Goal: Task Accomplishment & Management: Manage account settings

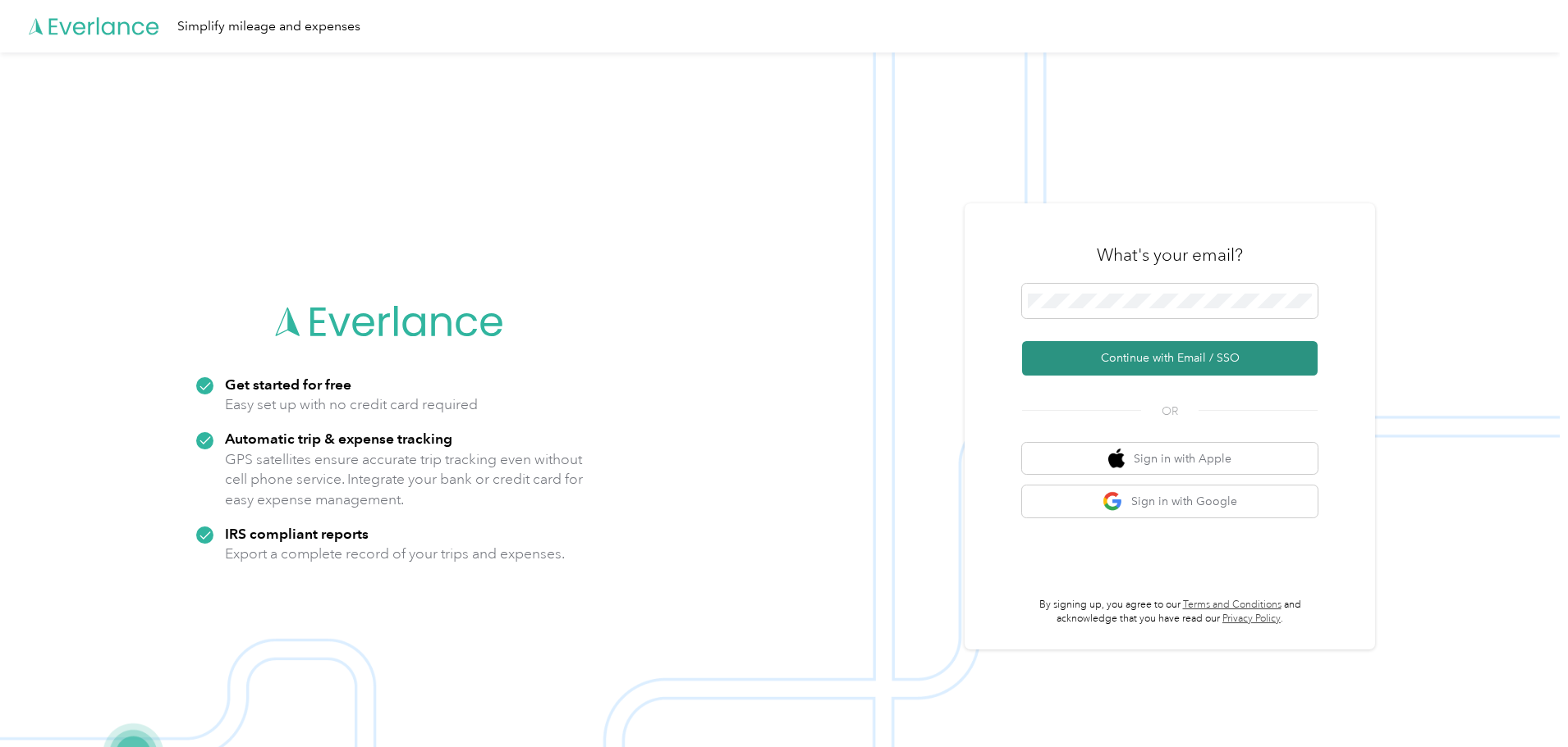
click at [1103, 347] on button "Continue with Email / SSO" at bounding box center [1169, 359] width 295 height 35
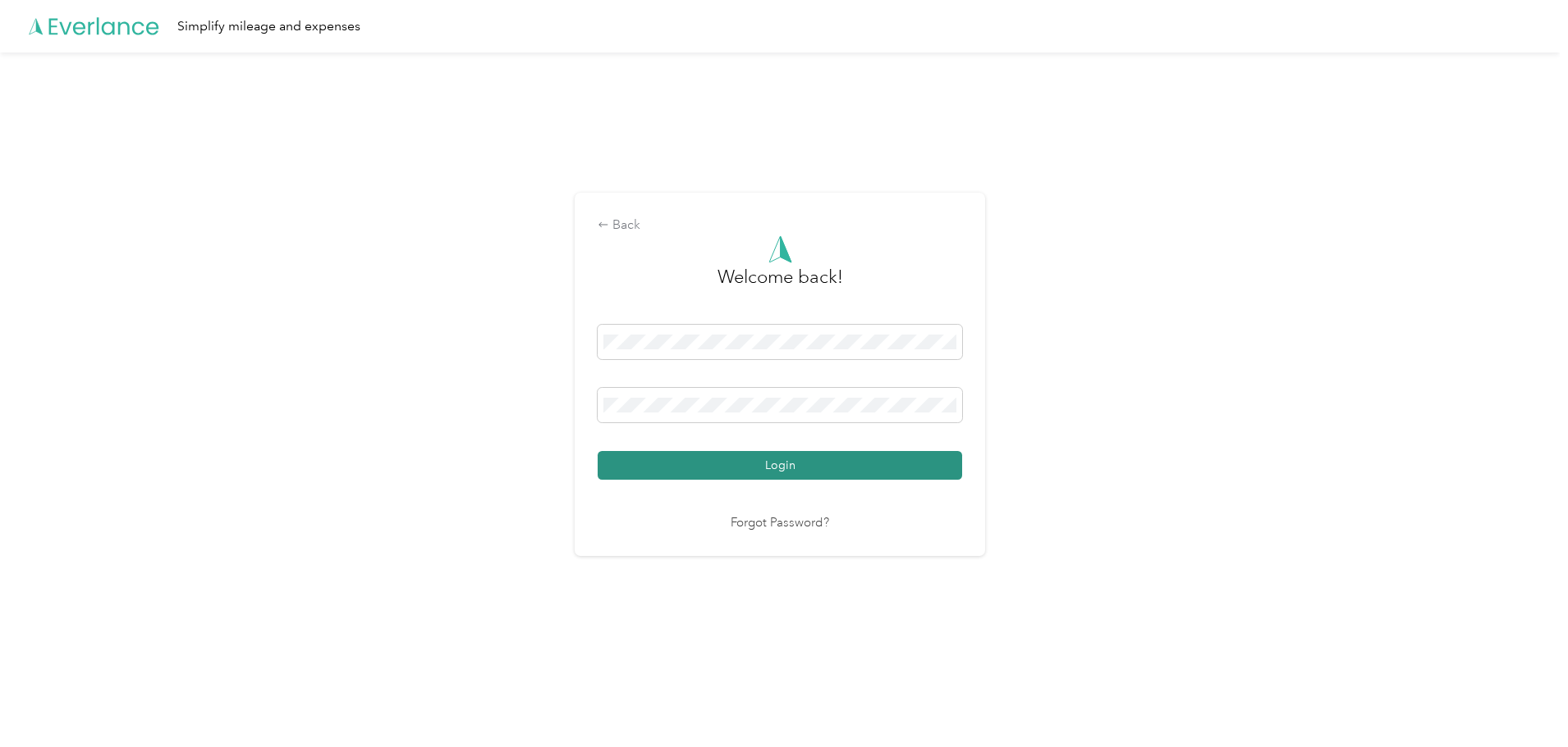
click at [656, 457] on button "Login" at bounding box center [779, 465] width 365 height 28
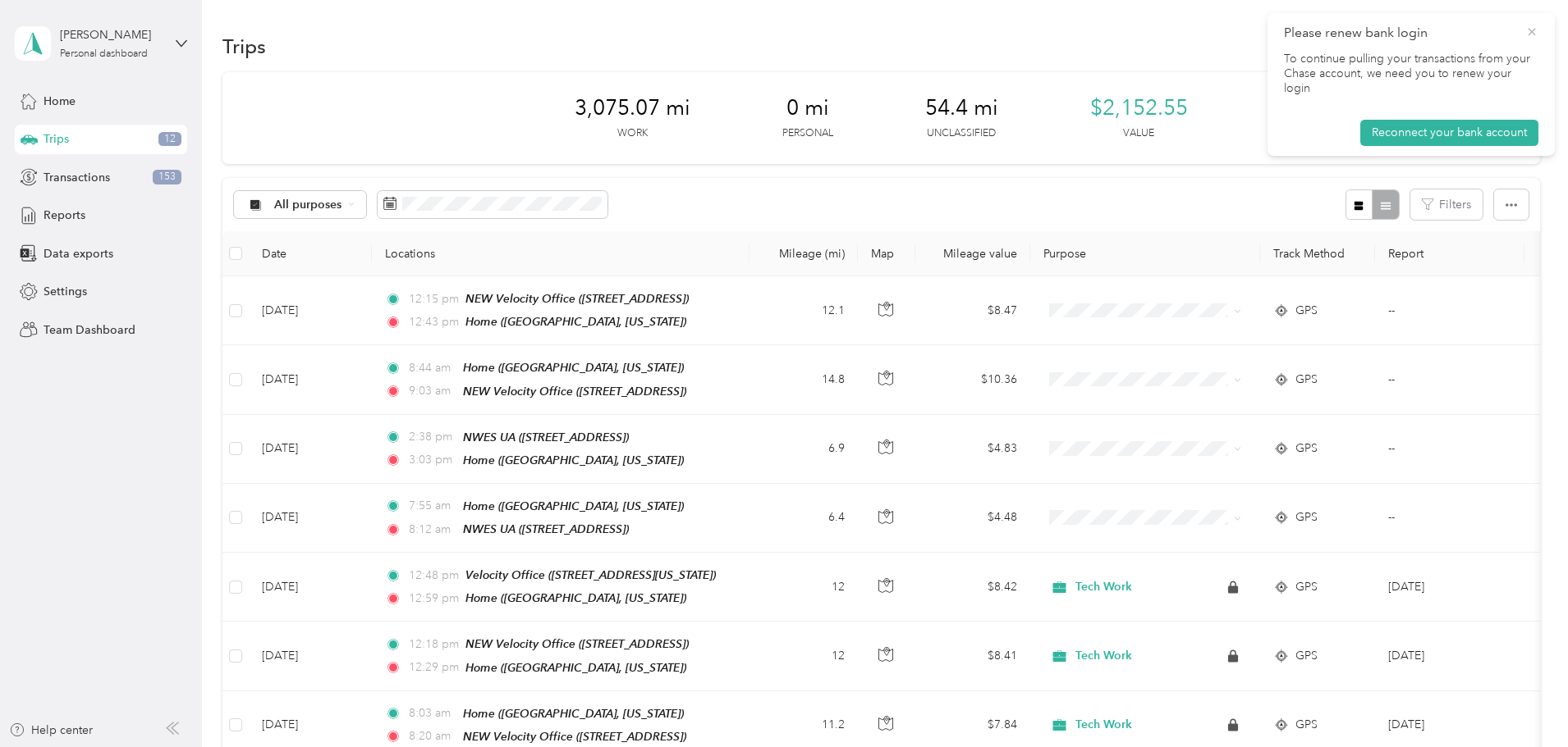
click at [1534, 28] on icon at bounding box center [1531, 32] width 13 height 15
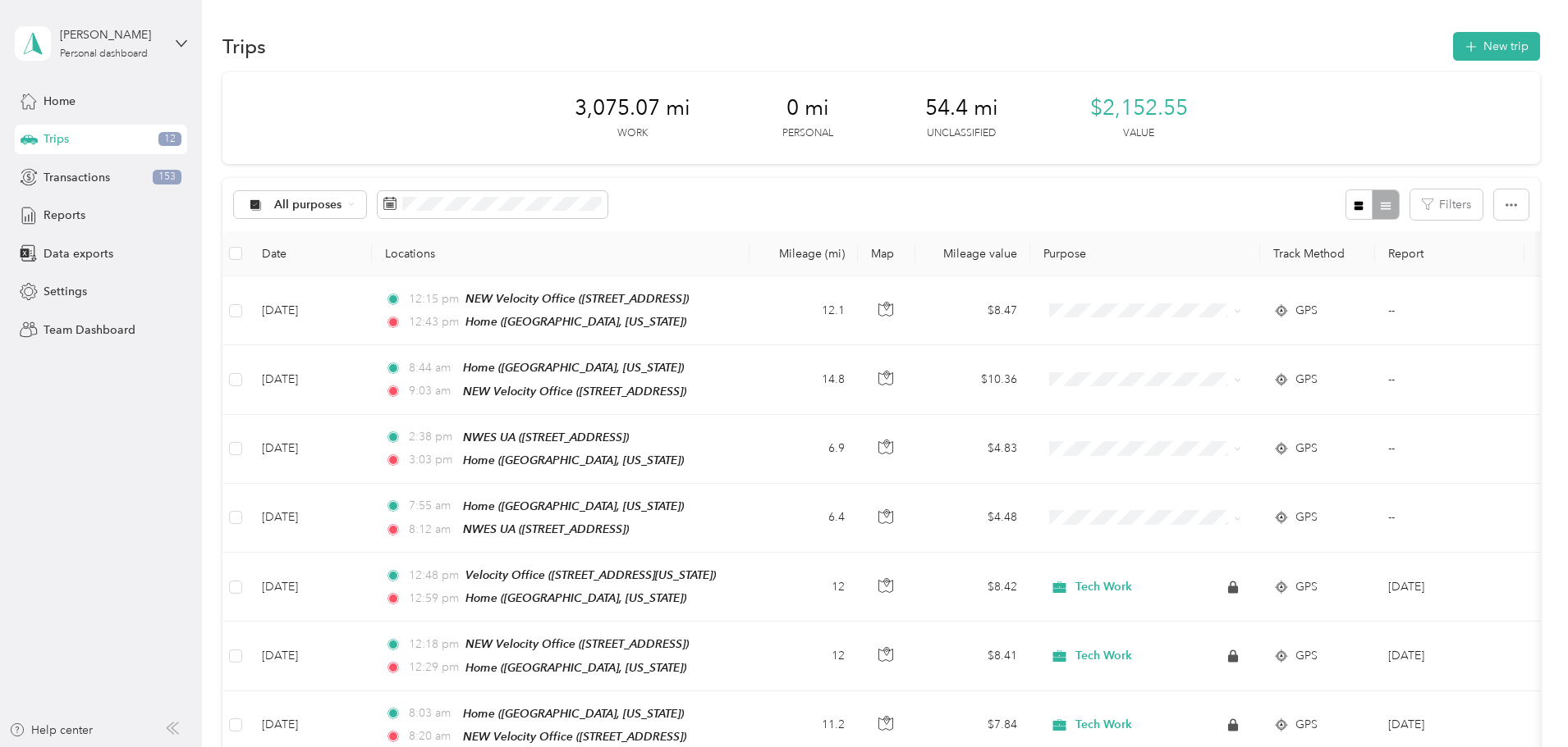
click at [168, 52] on div "[PERSON_NAME] Personal dashboard" at bounding box center [101, 43] width 173 height 58
drag, startPoint x: 78, startPoint y: 132, endPoint x: 107, endPoint y: 148, distance: 33.1
click at [79, 132] on div "Team dashboard" at bounding box center [73, 134] width 88 height 17
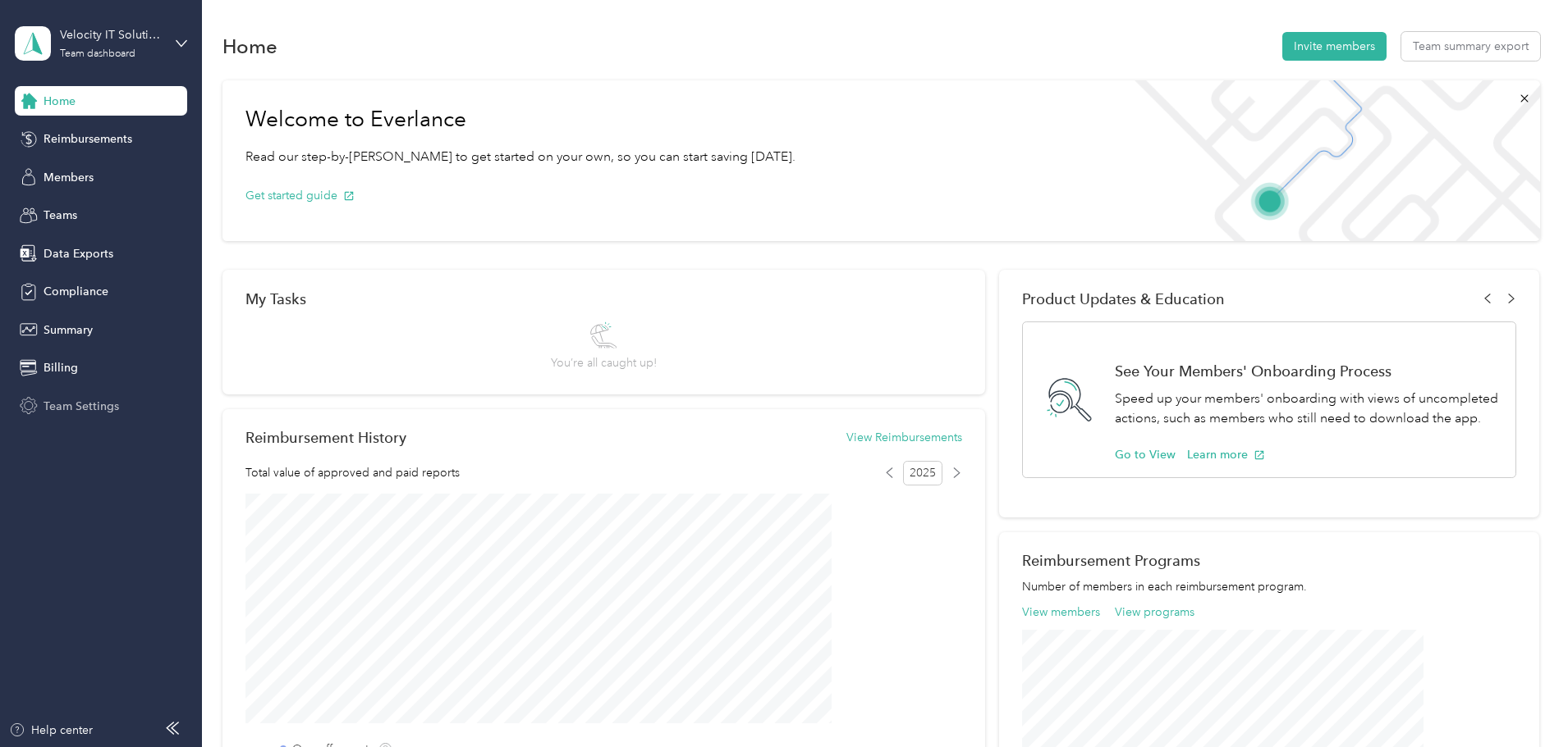
click at [77, 408] on span "Team Settings" at bounding box center [81, 406] width 76 height 17
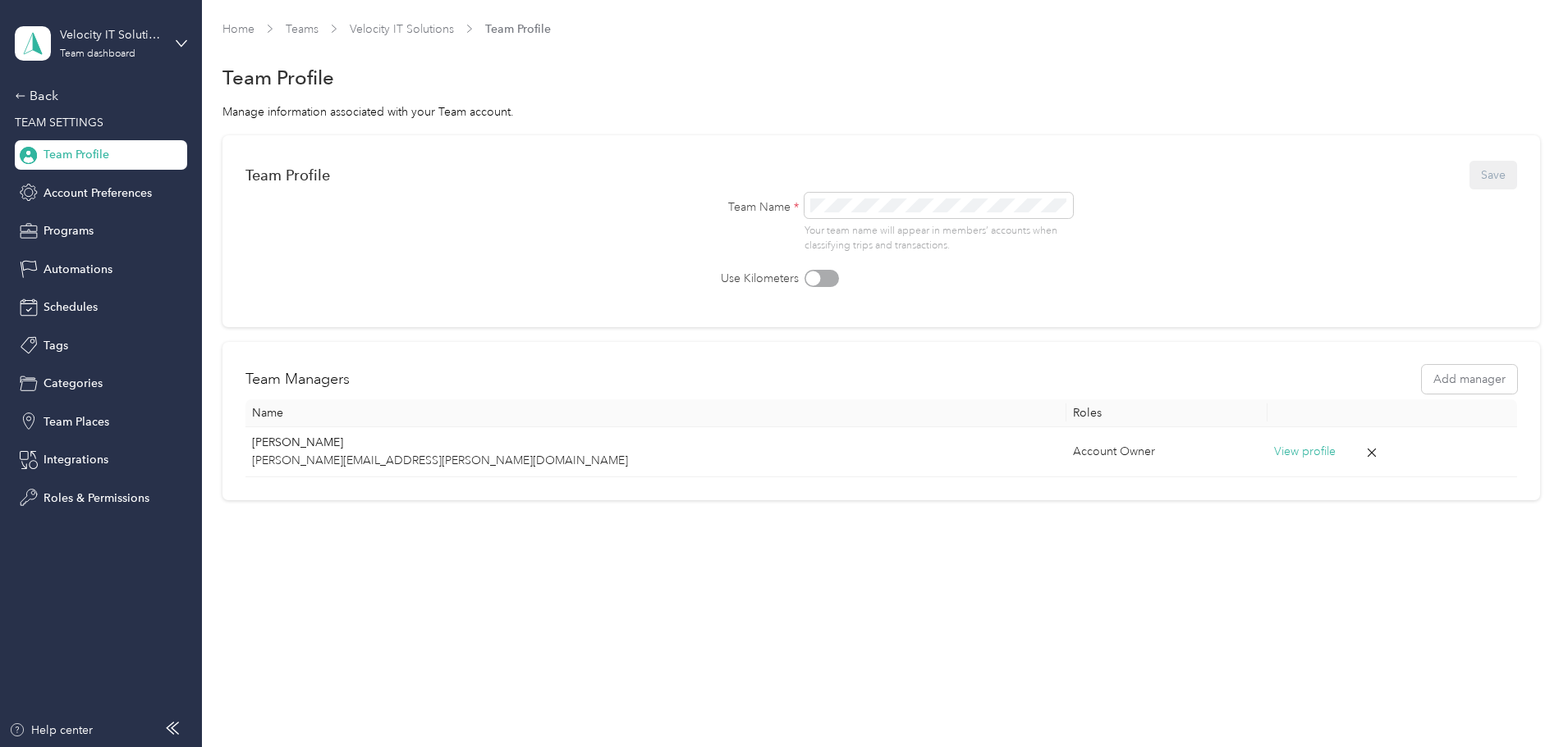
click at [549, 681] on div "Home Teams Velocity IT Solutions Team Profile Team Profile Manage information a…" at bounding box center [881, 374] width 1358 height 747
click at [98, 269] on span "Automations" at bounding box center [78, 269] width 69 height 17
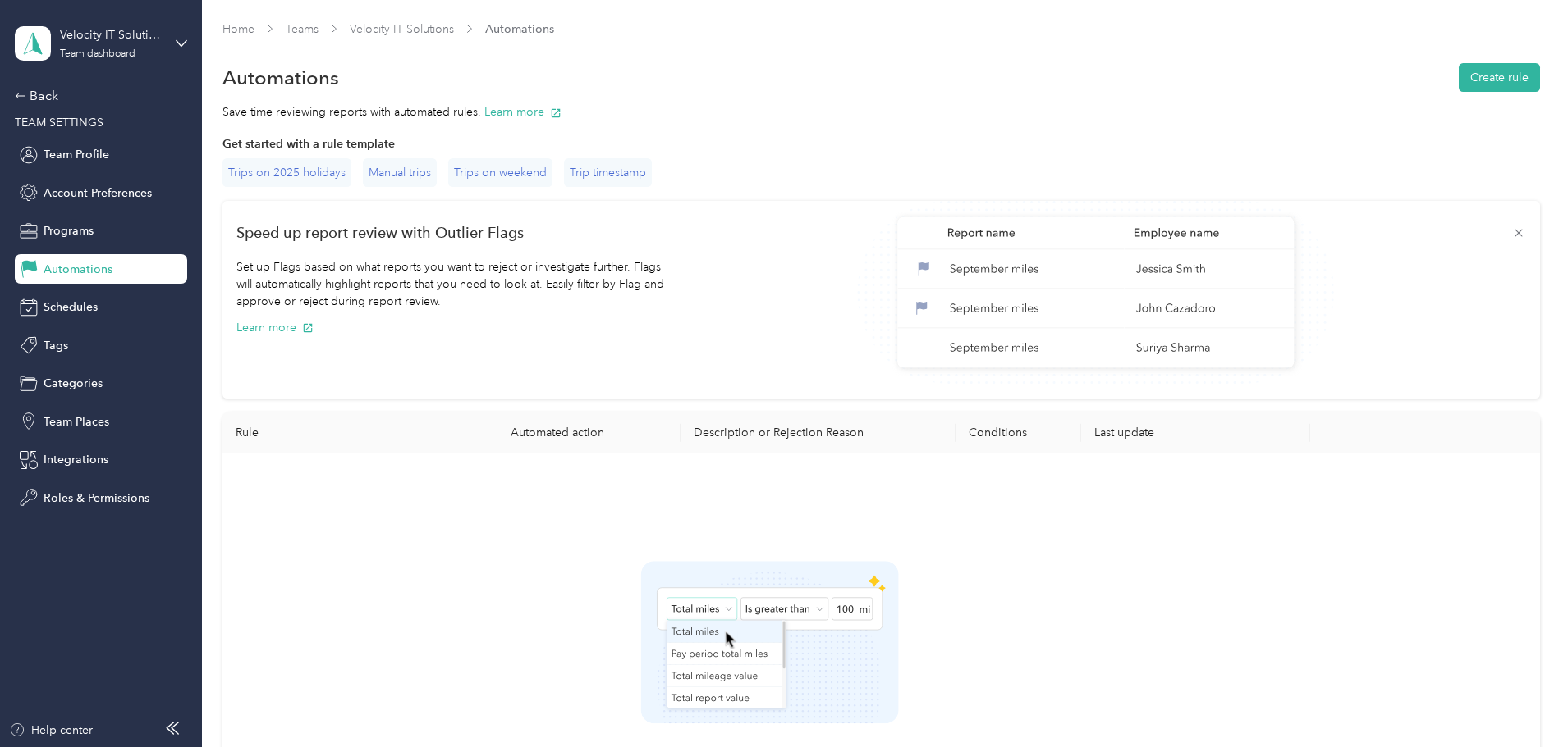
click at [59, 175] on div "Back TEAM SETTINGS Team Profile Account Preferences Programs Automations Schedu…" at bounding box center [101, 299] width 173 height 426
click at [60, 191] on span "Account Preferences" at bounding box center [98, 193] width 109 height 17
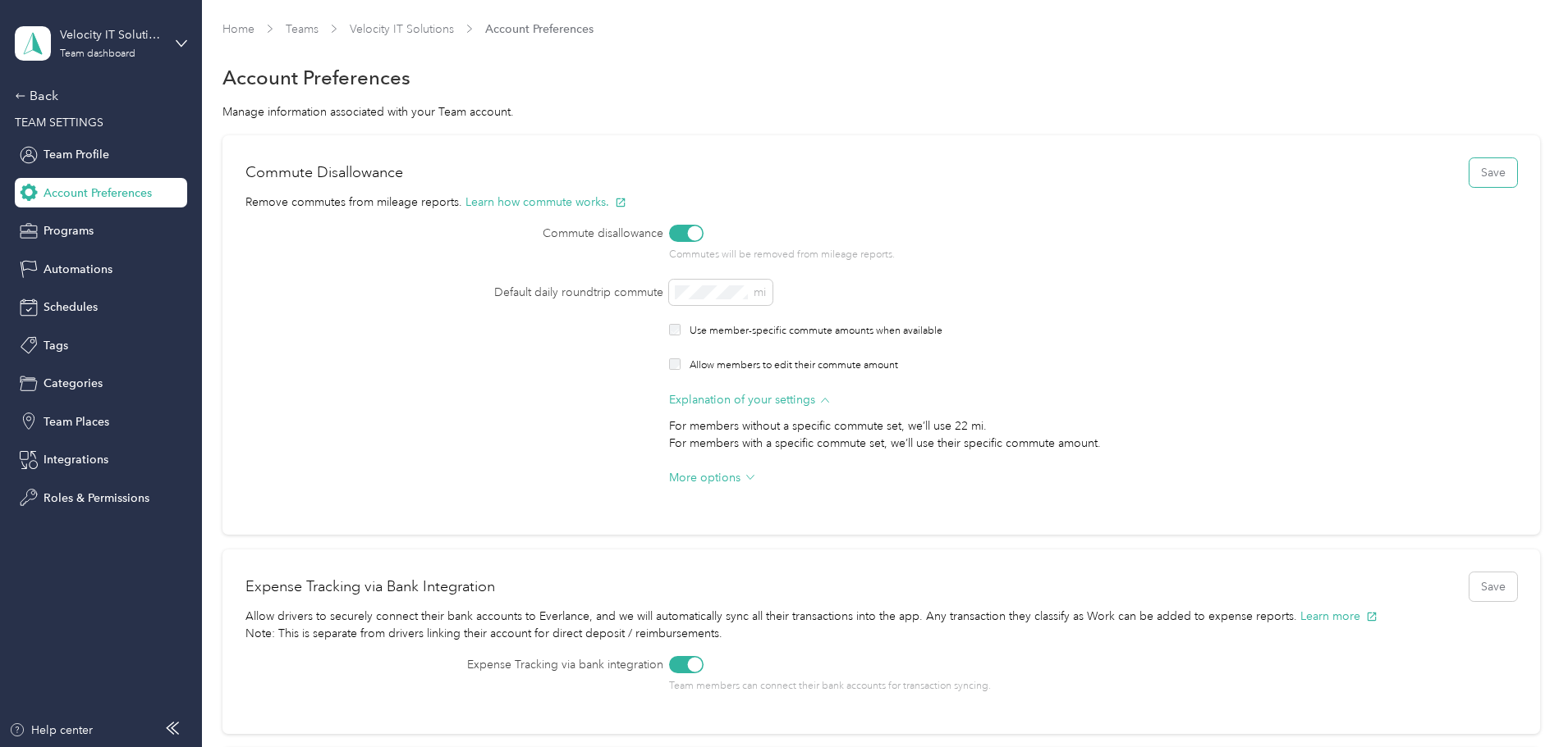
click at [1469, 176] on button "Save" at bounding box center [1493, 172] width 48 height 28
click at [78, 159] on span "Team Profile" at bounding box center [77, 154] width 66 height 17
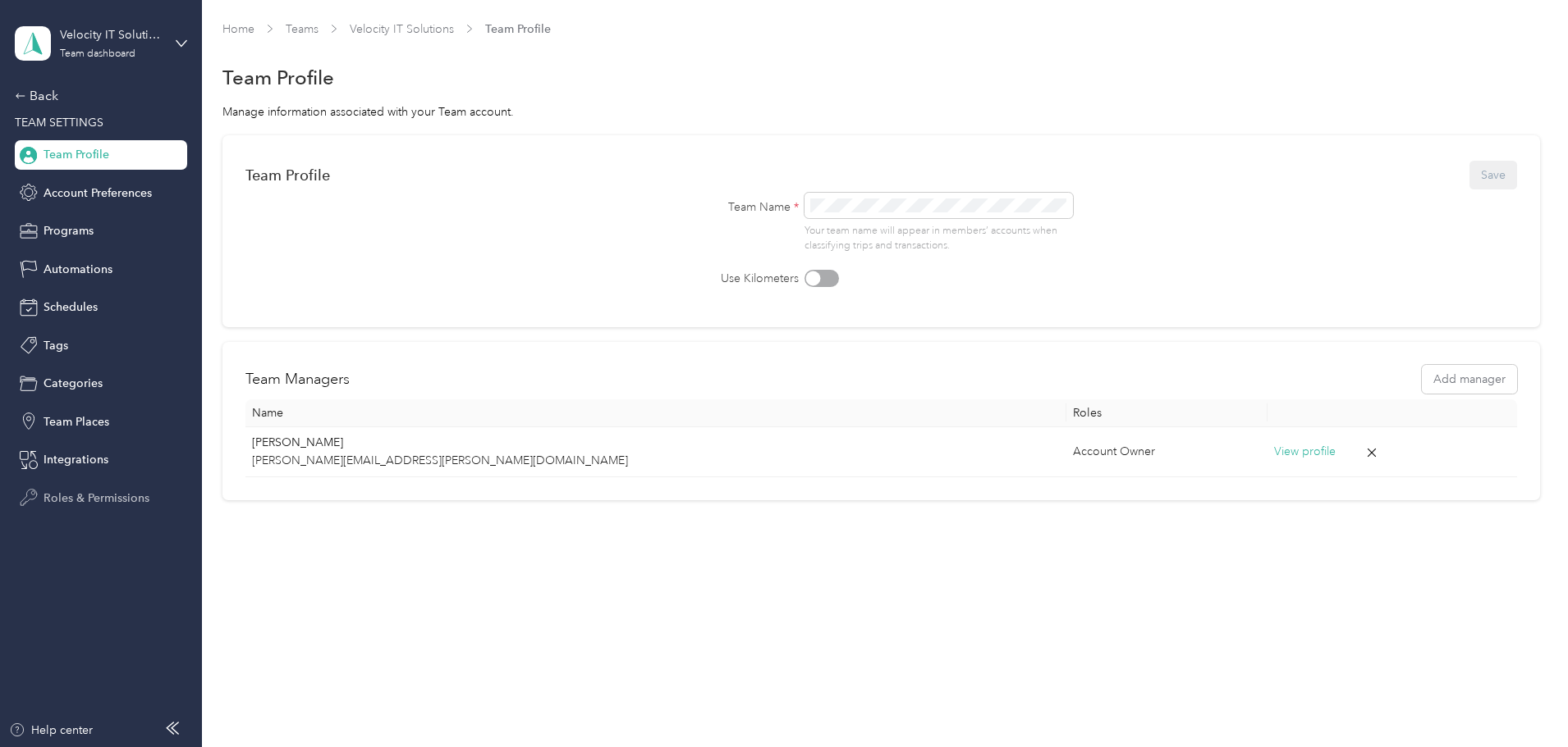
click at [104, 496] on span "Roles & Permissions" at bounding box center [97, 498] width 106 height 17
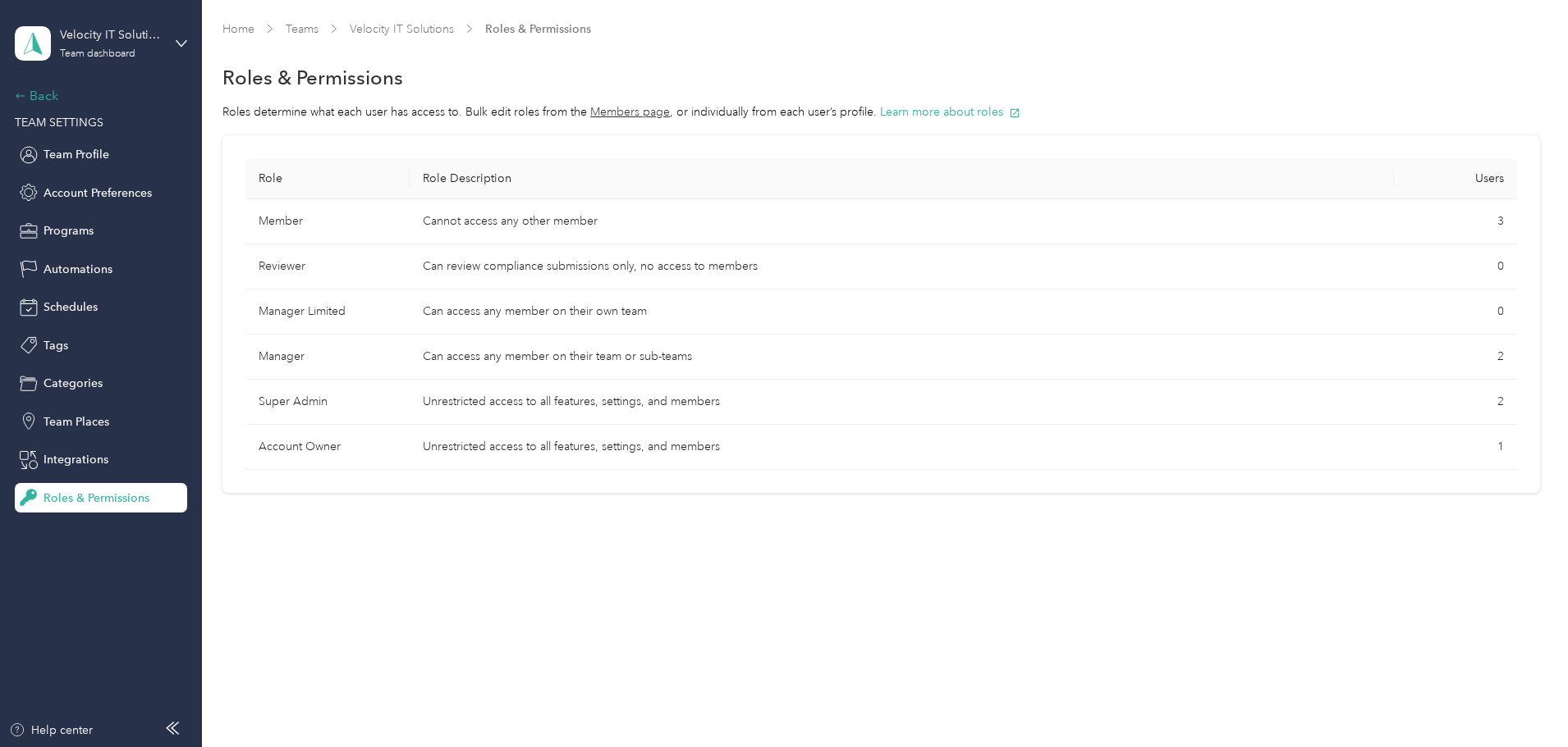
click at [48, 94] on div "Back" at bounding box center [97, 96] width 164 height 20
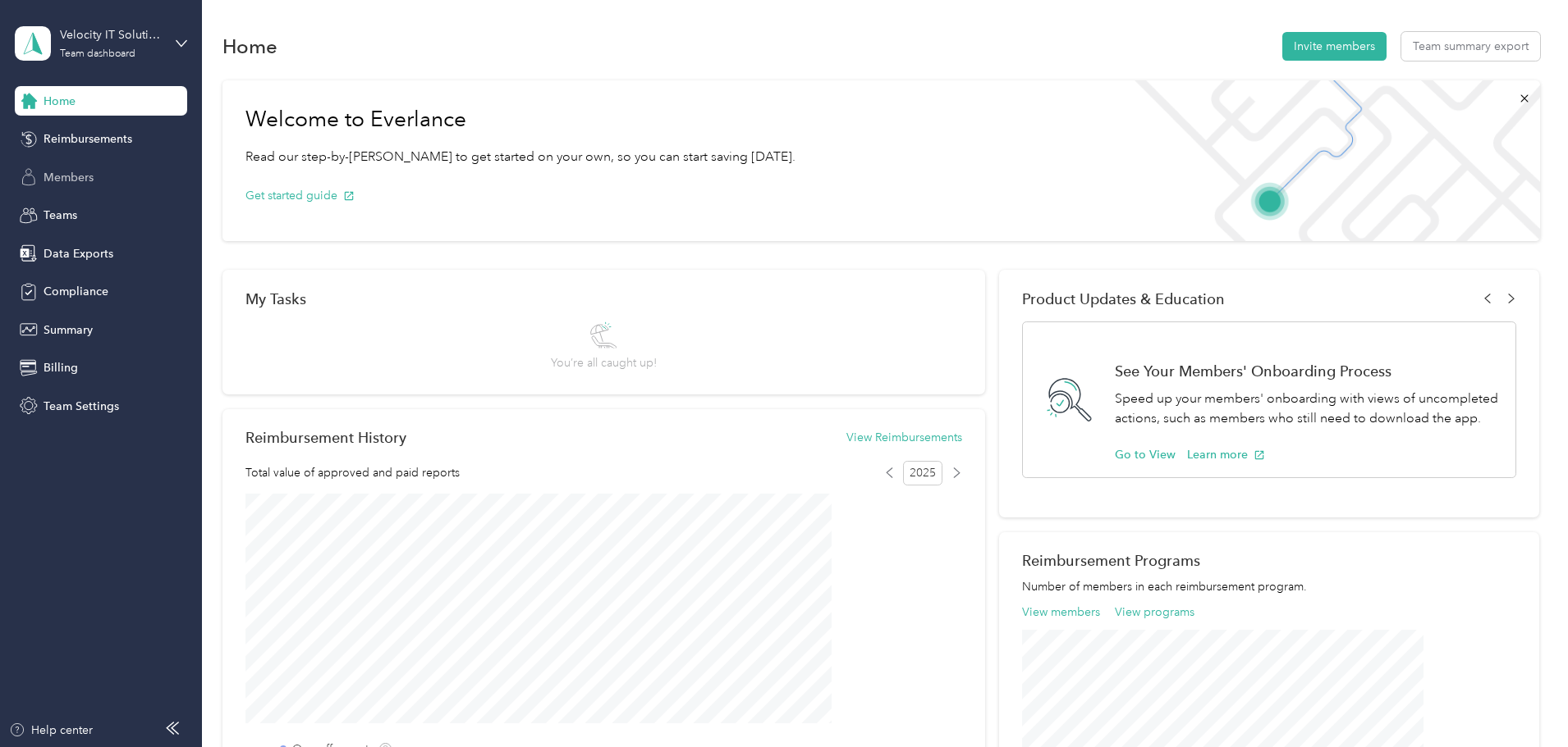
click at [87, 174] on span "Members" at bounding box center [69, 177] width 50 height 17
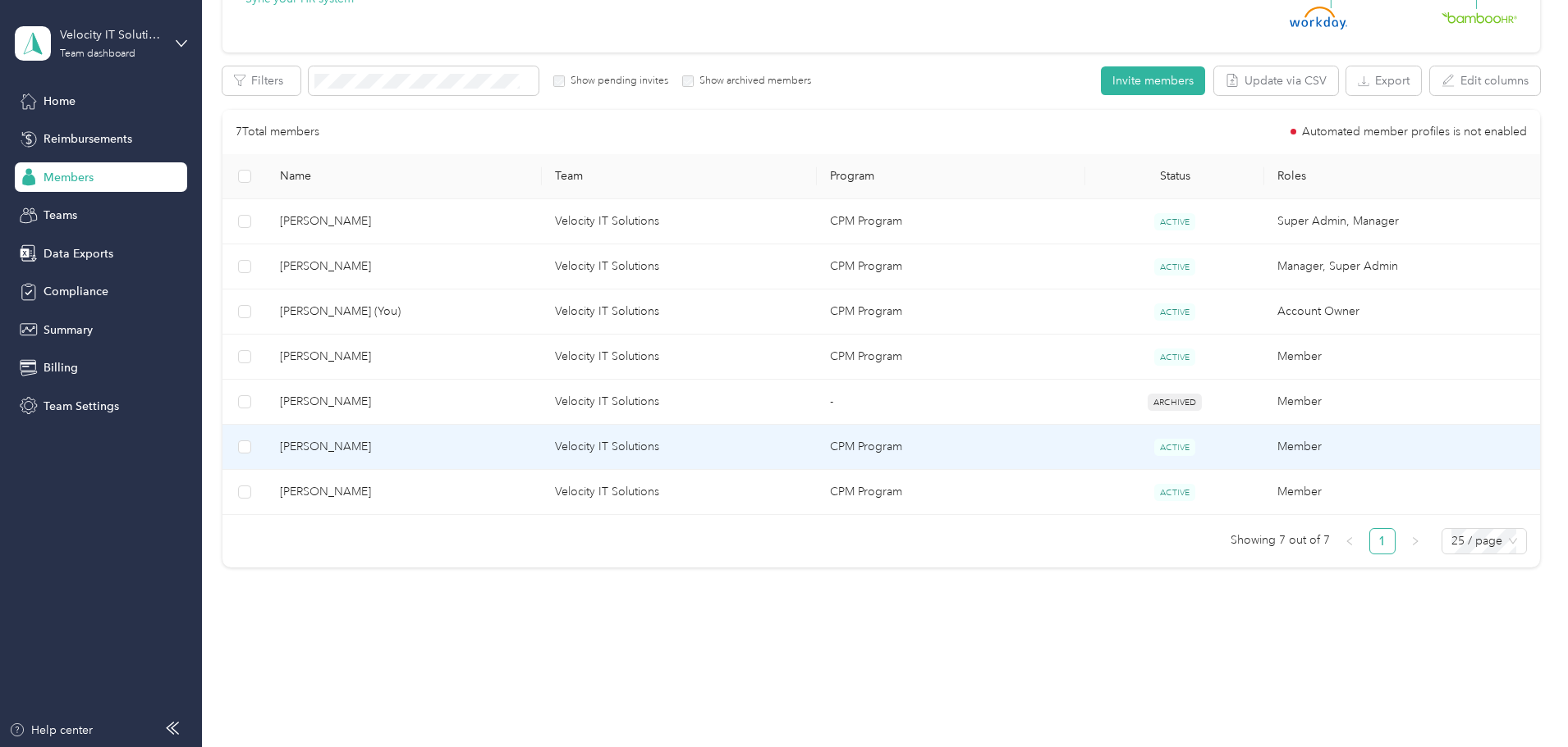
scroll to position [244, 0]
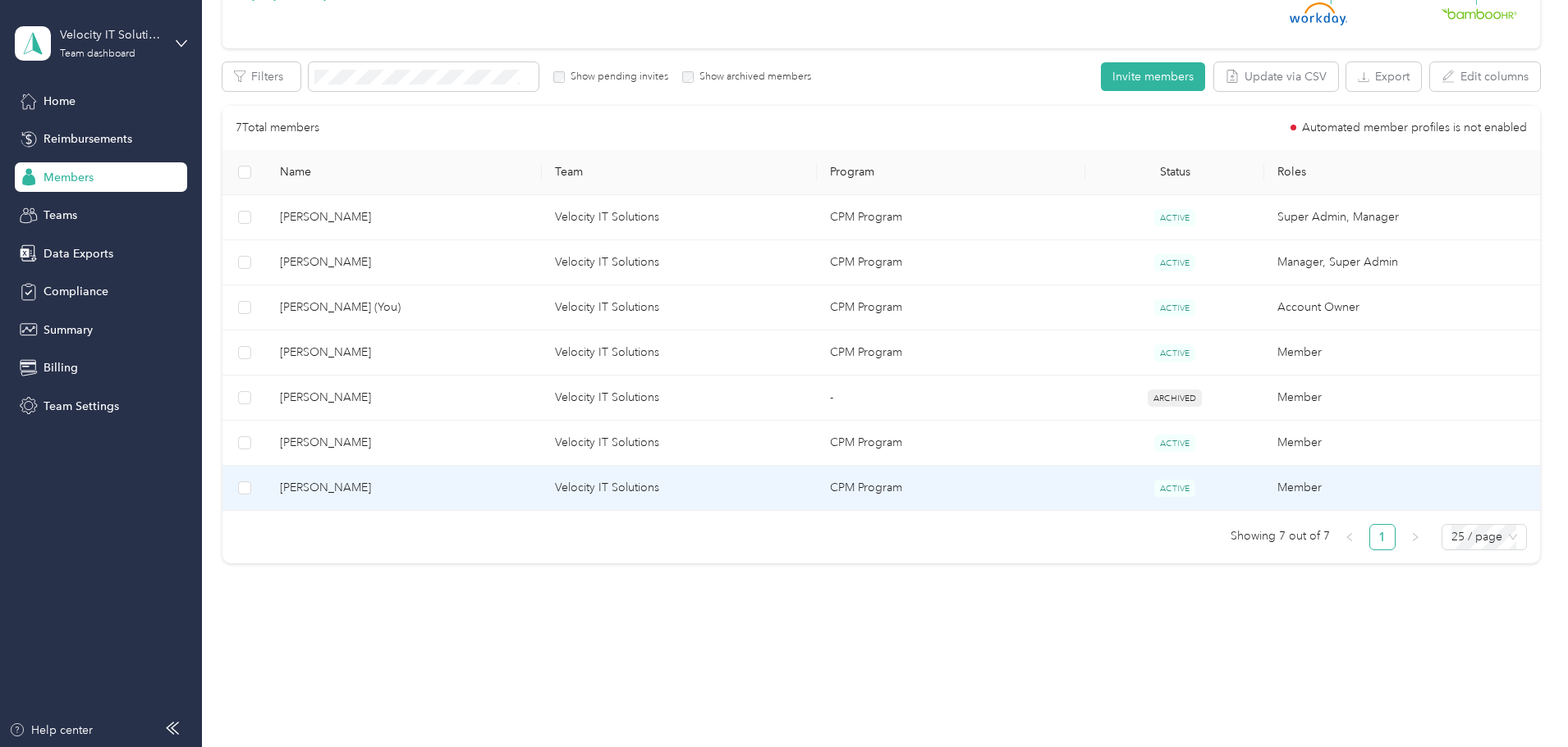
click at [419, 490] on span "[PERSON_NAME]" at bounding box center [404, 489] width 249 height 18
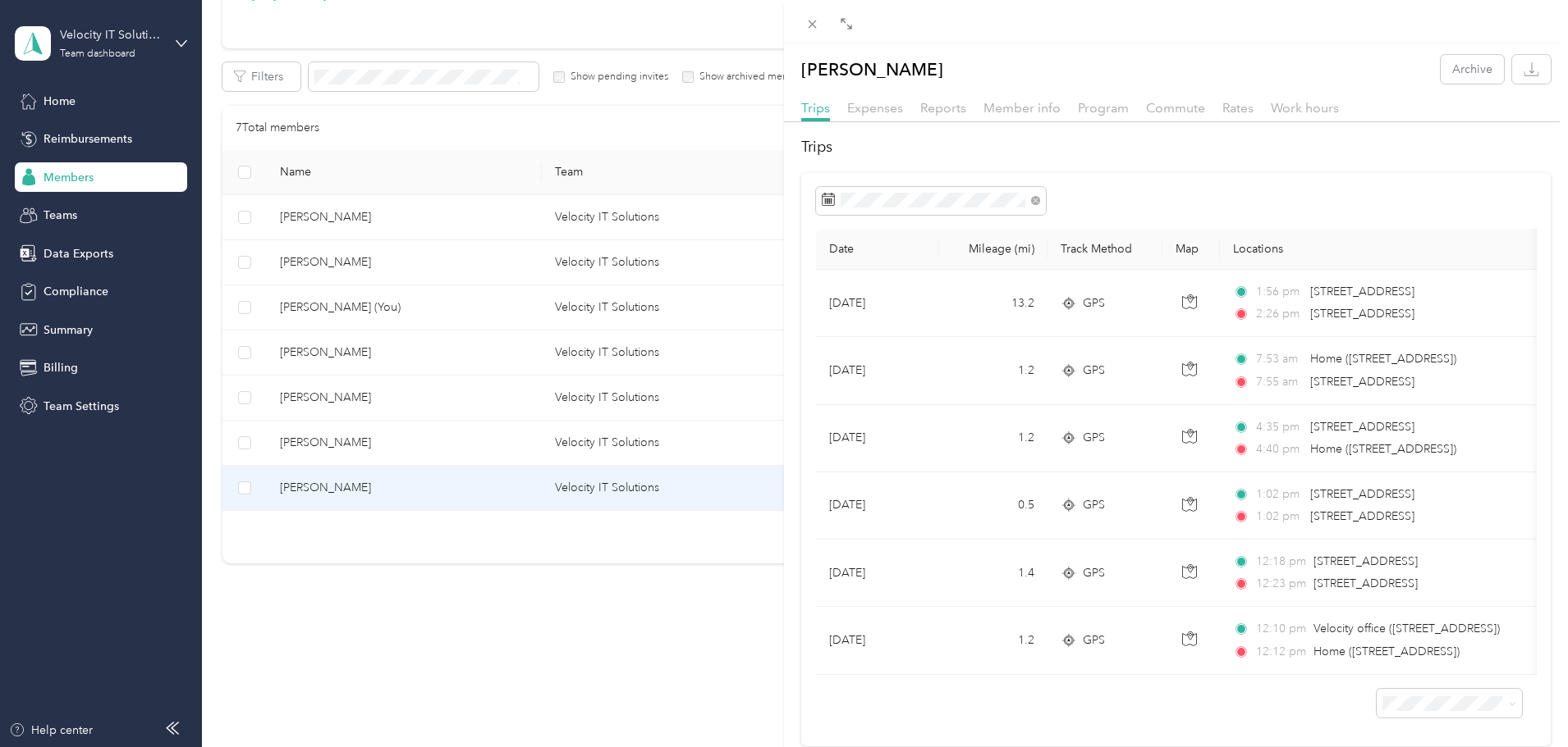
drag, startPoint x: 1167, startPoint y: 108, endPoint x: 1160, endPoint y: 212, distance: 104.2
click at [1167, 106] on span "Commute" at bounding box center [1175, 108] width 59 height 16
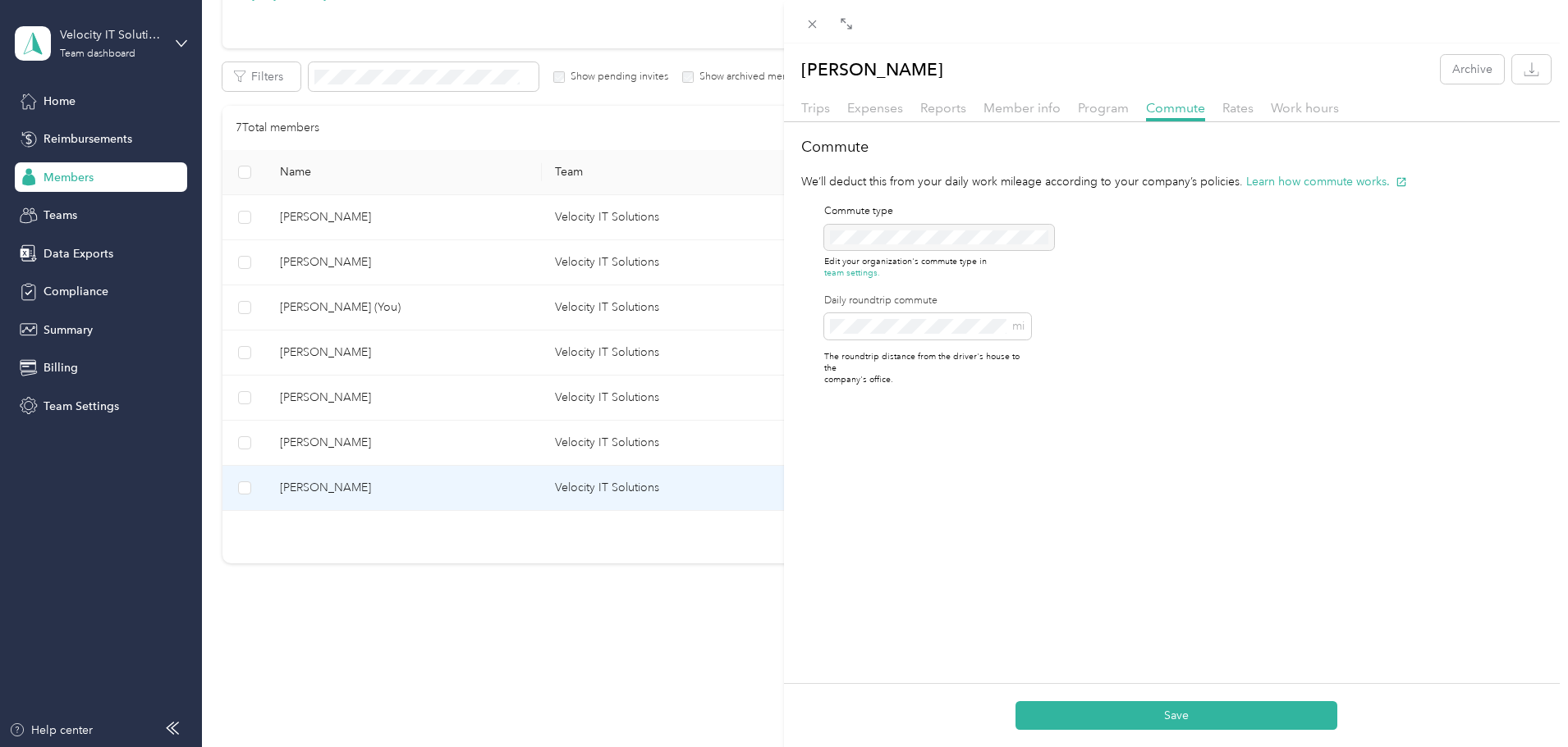
click at [909, 539] on div "[PERSON_NAME] Archive Trips Expenses Reports Member info Program Commute Rates …" at bounding box center [1176, 417] width 784 height 747
click at [1167, 717] on button "Save" at bounding box center [1176, 715] width 322 height 28
click at [1314, 496] on div "[PERSON_NAME] Archive Trips Expenses Reports Member info Program Commute Rates …" at bounding box center [1176, 417] width 784 height 747
click at [176, 41] on div "[PERSON_NAME] Archive Trips Expenses Reports Member info Program Commute Rates …" at bounding box center [784, 374] width 1568 height 747
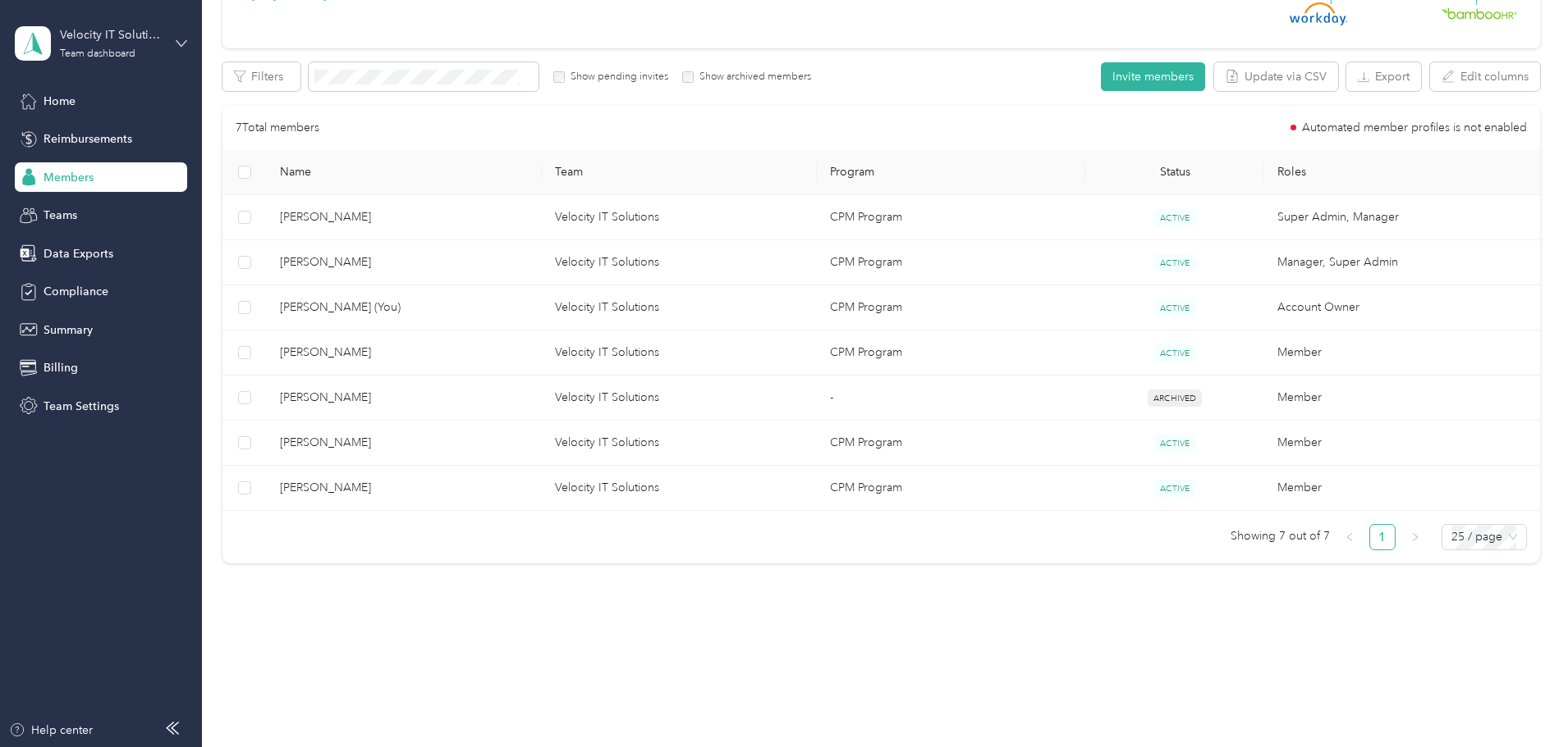
click at [181, 44] on icon at bounding box center [181, 43] width 12 height 12
click at [243, 560] on div "All Members 7 Onboarding 0 NEW Securely sync your HR system with Everlance Inte…" at bounding box center [881, 203] width 1318 height 750
click at [70, 129] on div "Reimbursements" at bounding box center [101, 140] width 173 height 29
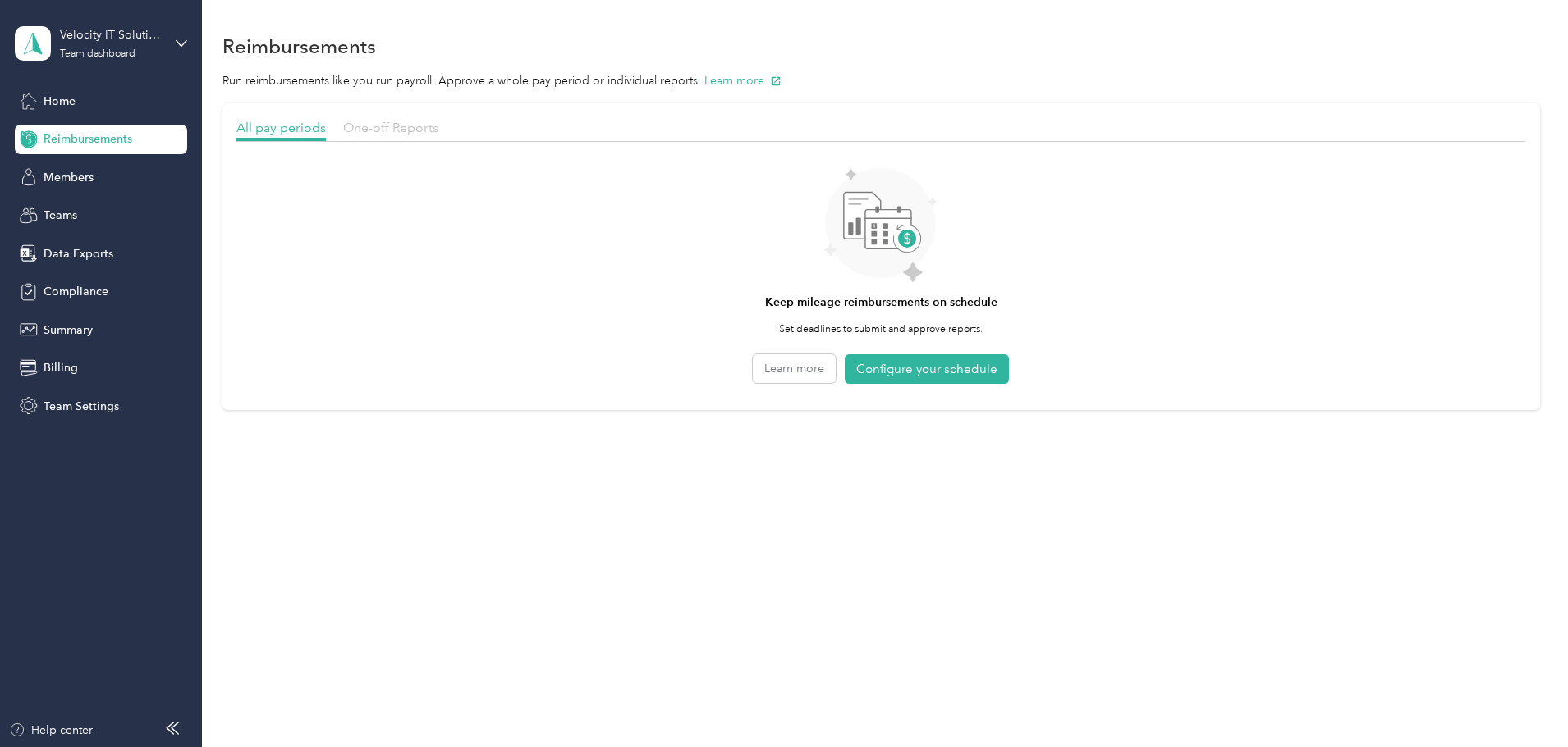
click at [439, 128] on span "One-off Reports" at bounding box center [390, 127] width 95 height 16
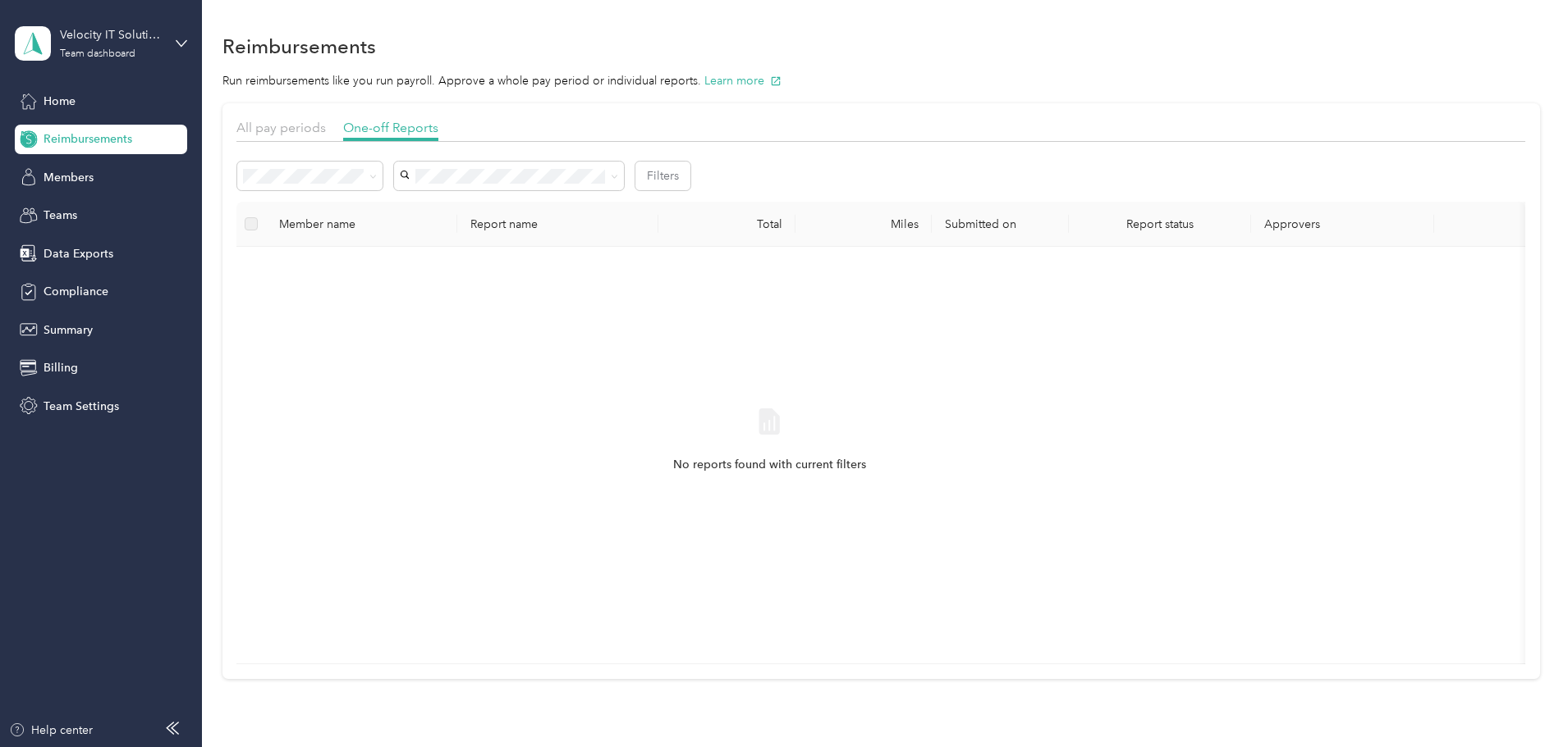
click at [447, 459] on div "No reports found with current filters" at bounding box center [768, 456] width 1039 height 391
click at [487, 409] on div "No reports found with current filters" at bounding box center [768, 456] width 1039 height 391
click at [182, 42] on icon at bounding box center [181, 43] width 12 height 12
click at [122, 176] on div "Personal dashboard" at bounding box center [281, 168] width 508 height 28
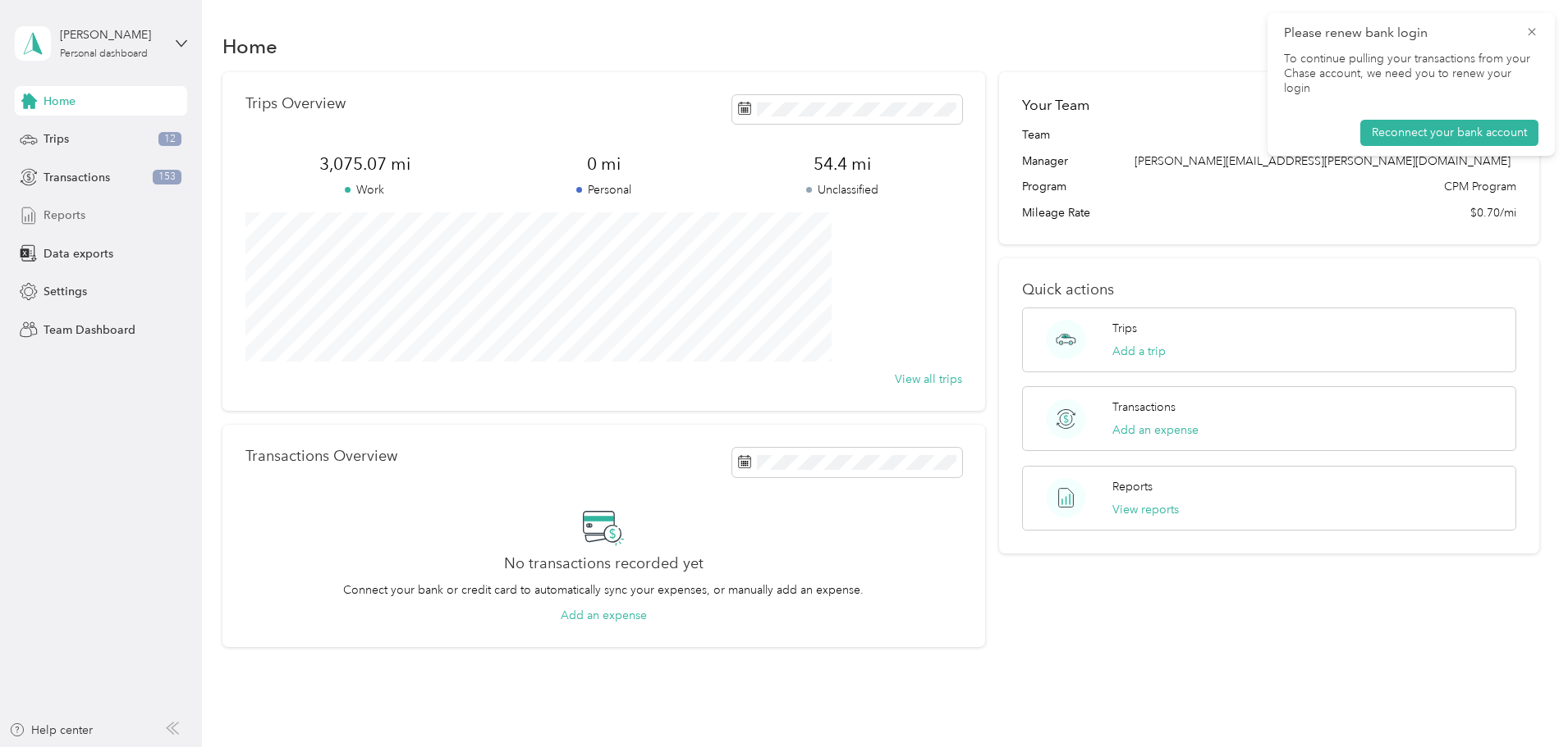
click at [96, 225] on div "Reports" at bounding box center [101, 216] width 173 height 29
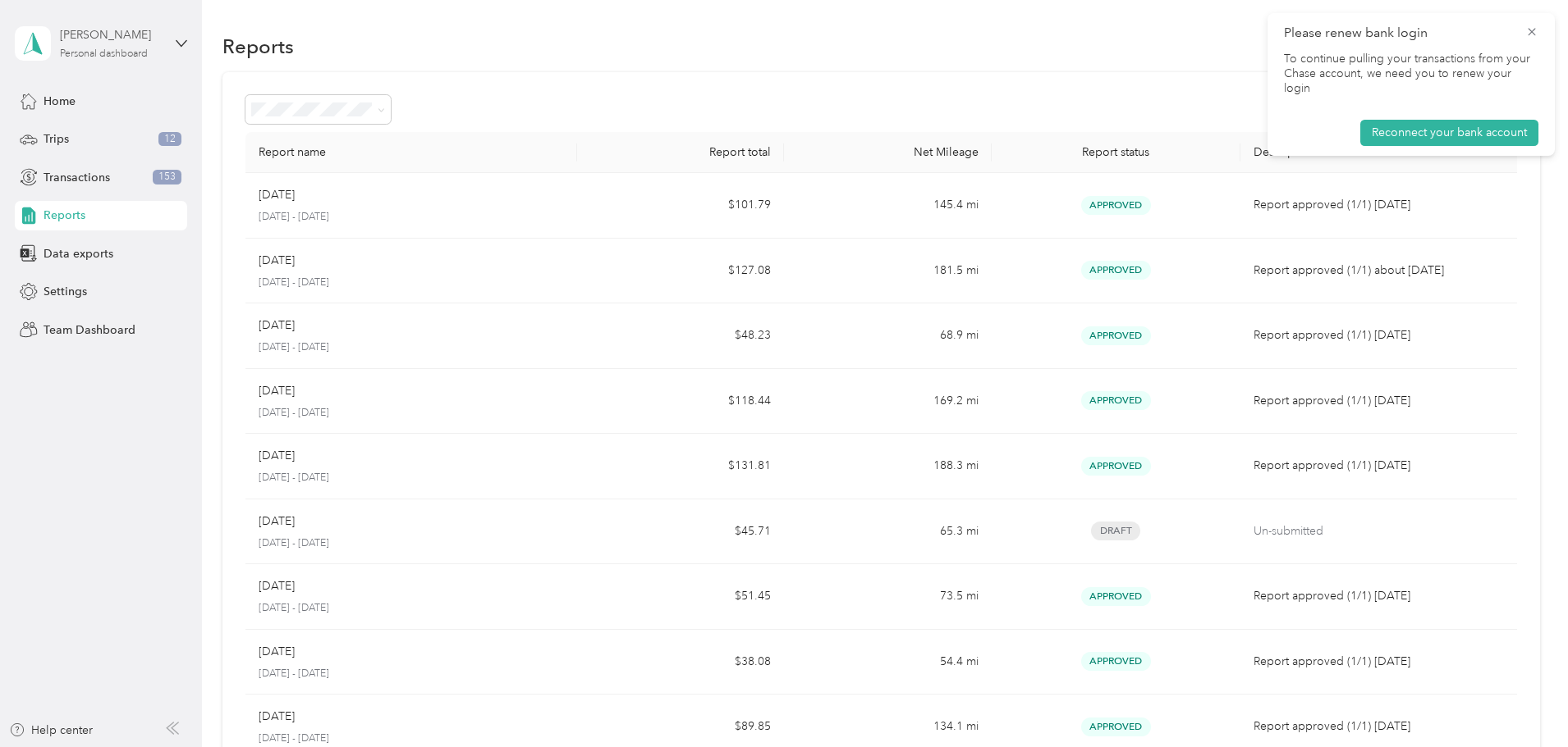
click at [121, 49] on div "Personal dashboard" at bounding box center [104, 54] width 88 height 10
click at [125, 133] on div "Team dashboard" at bounding box center [281, 134] width 508 height 28
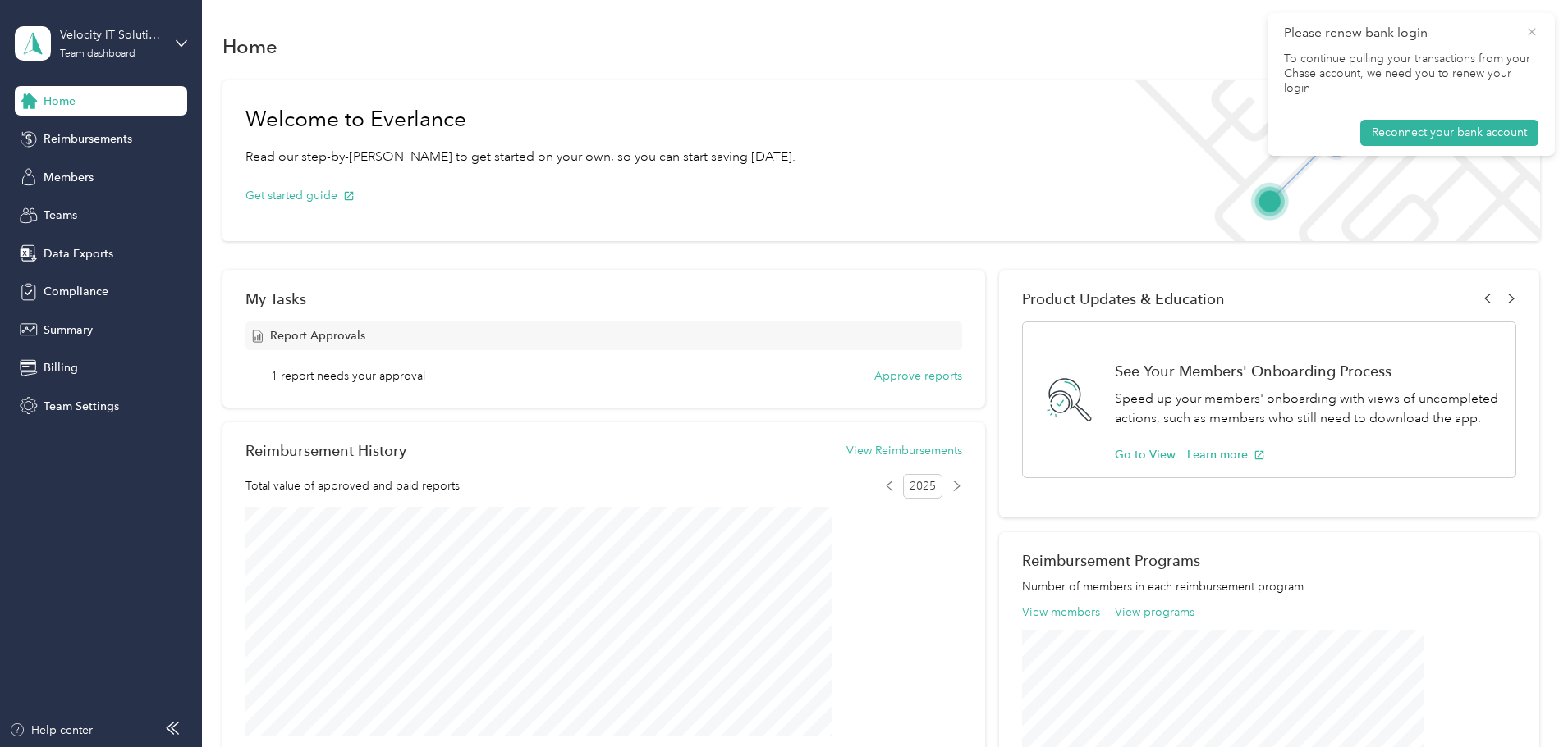
click at [1535, 32] on icon at bounding box center [1531, 32] width 13 height 15
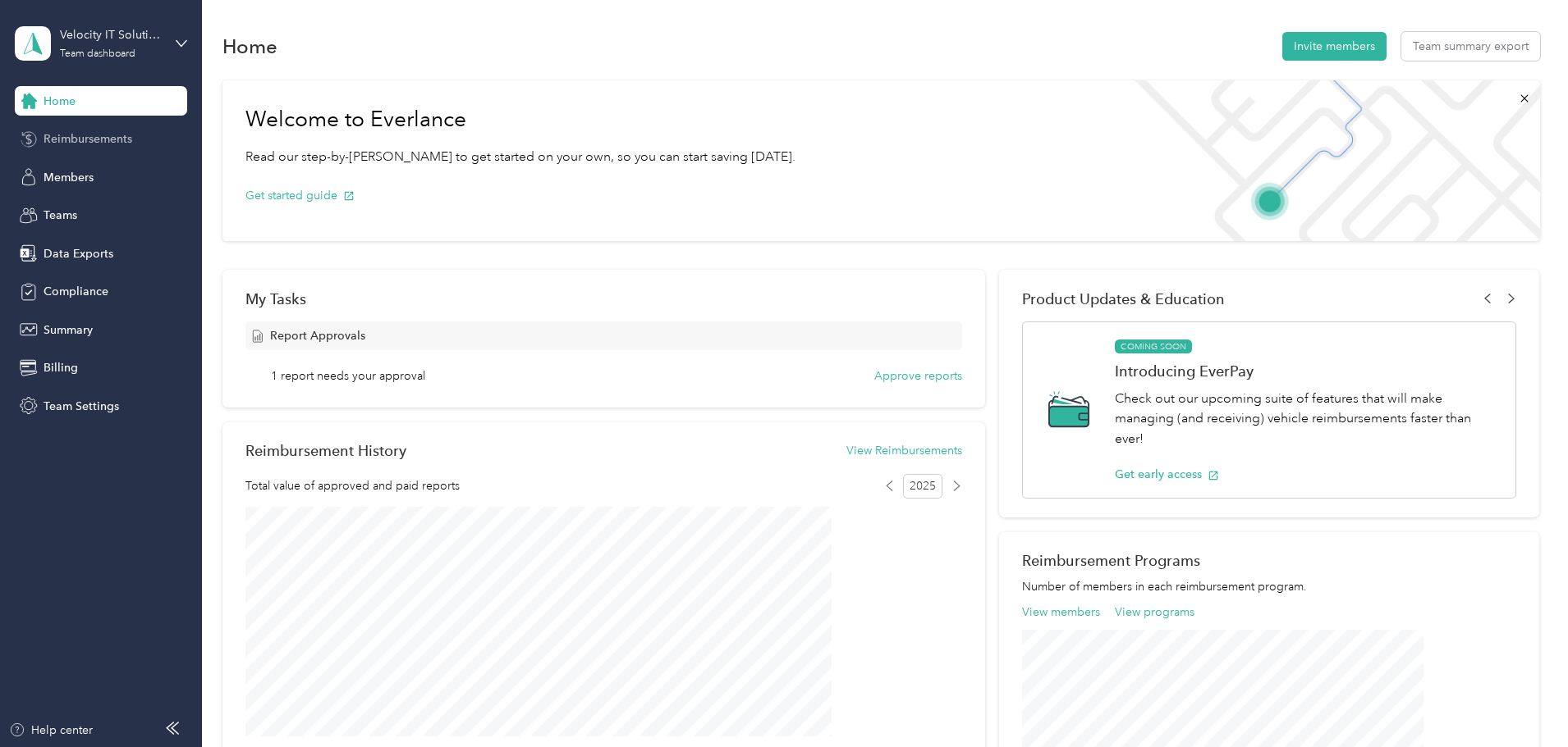
click at [103, 132] on span "Reimbursements" at bounding box center [88, 139] width 89 height 17
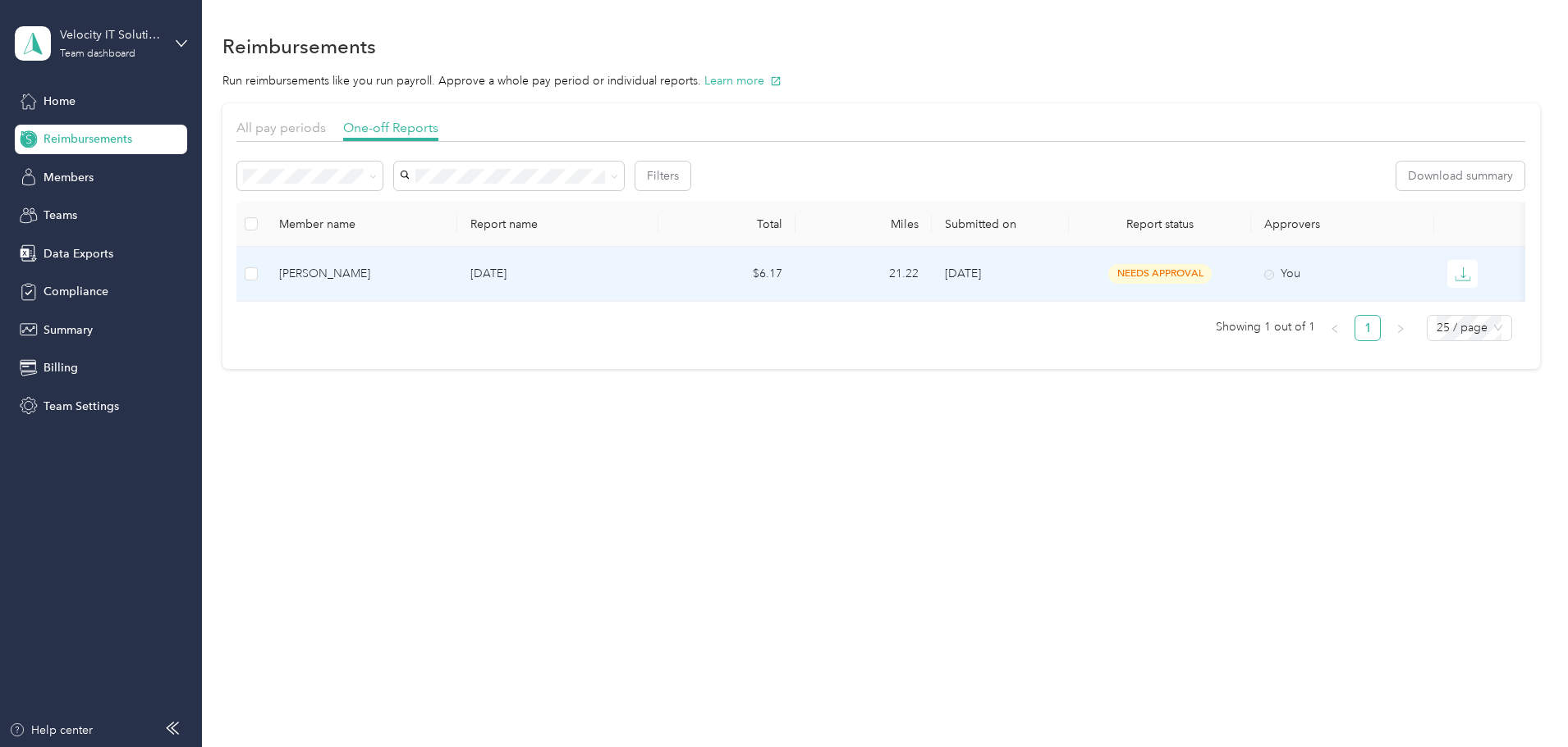
click at [1159, 270] on span "needs approval" at bounding box center [1160, 273] width 103 height 19
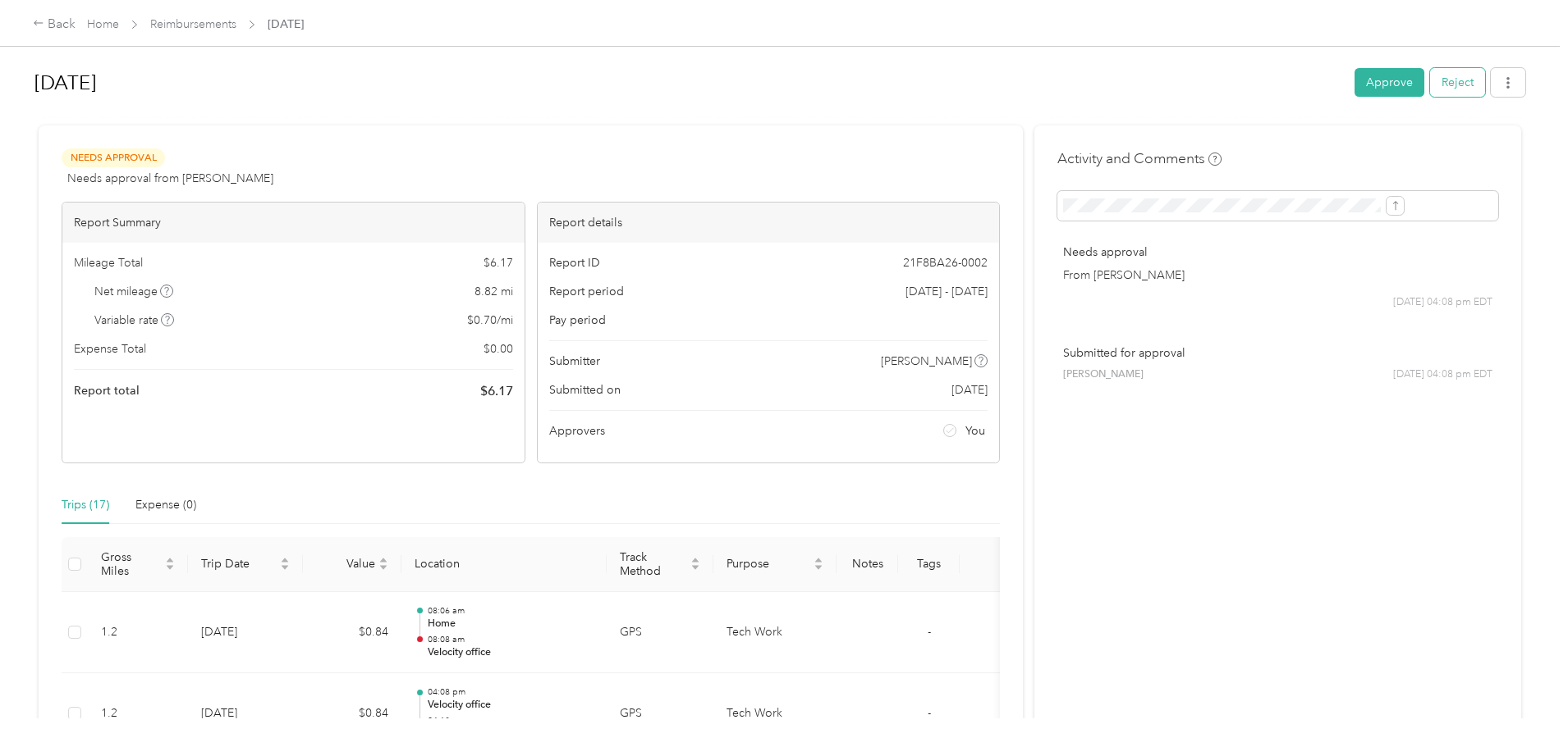
click at [1430, 81] on button "Reject" at bounding box center [1457, 82] width 55 height 28
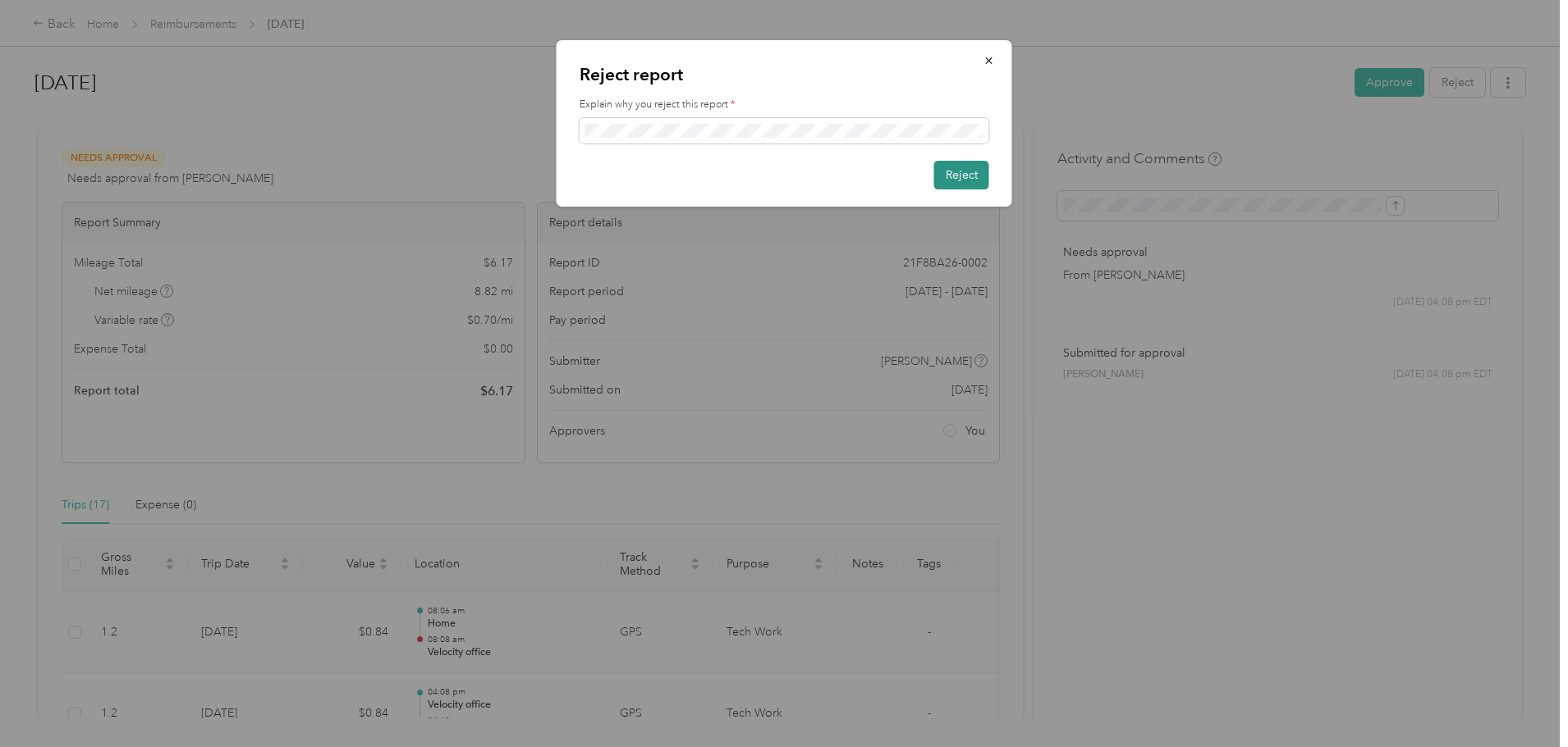
click at [940, 169] on button "Reject" at bounding box center [961, 174] width 55 height 28
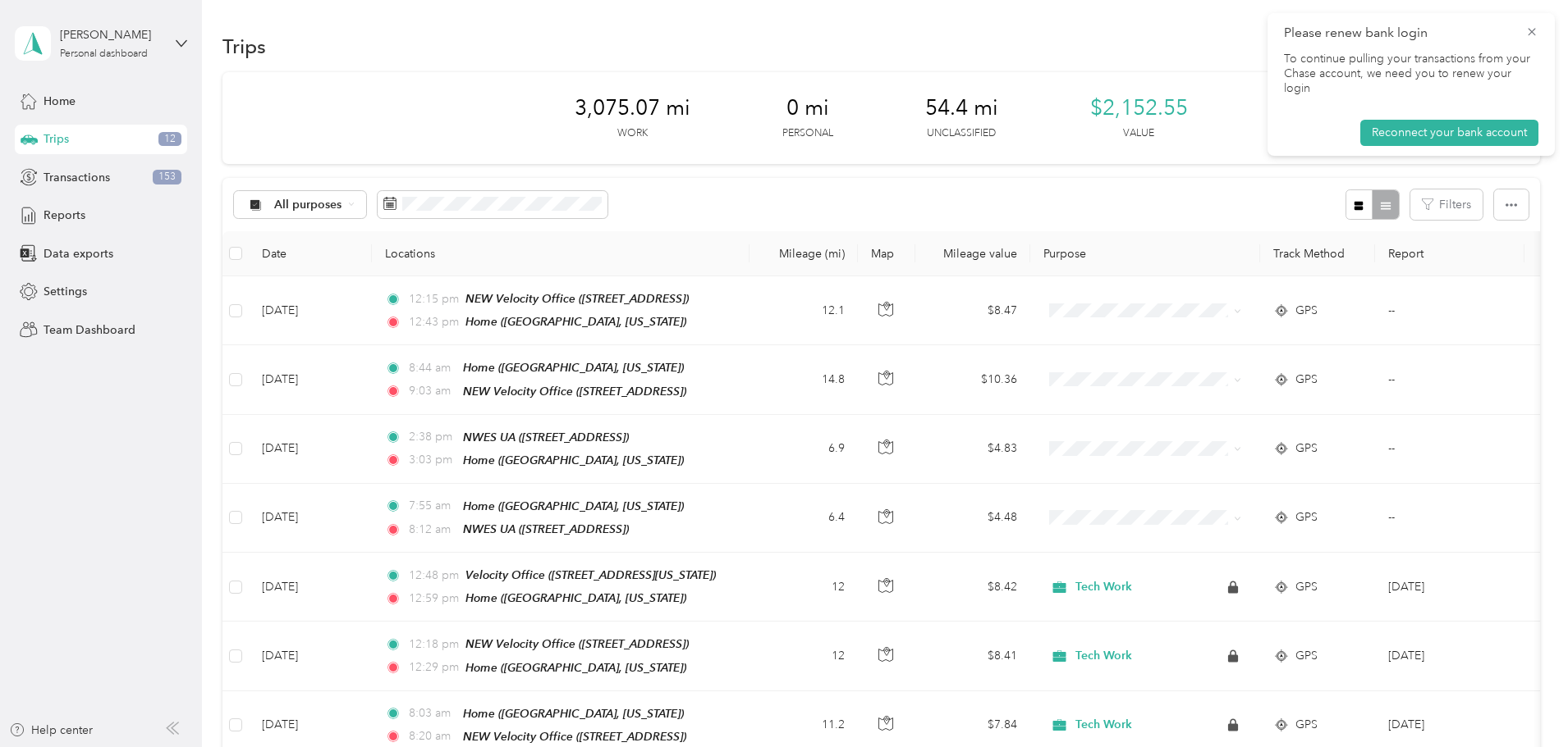
click at [1522, 31] on span "Please renew bank login" at bounding box center [1411, 33] width 254 height 20
click at [94, 53] on div "Personal dashboard" at bounding box center [104, 54] width 88 height 10
drag, startPoint x: 106, startPoint y: 137, endPoint x: 117, endPoint y: 139, distance: 11.2
click at [106, 136] on div "Team dashboard" at bounding box center [73, 134] width 88 height 17
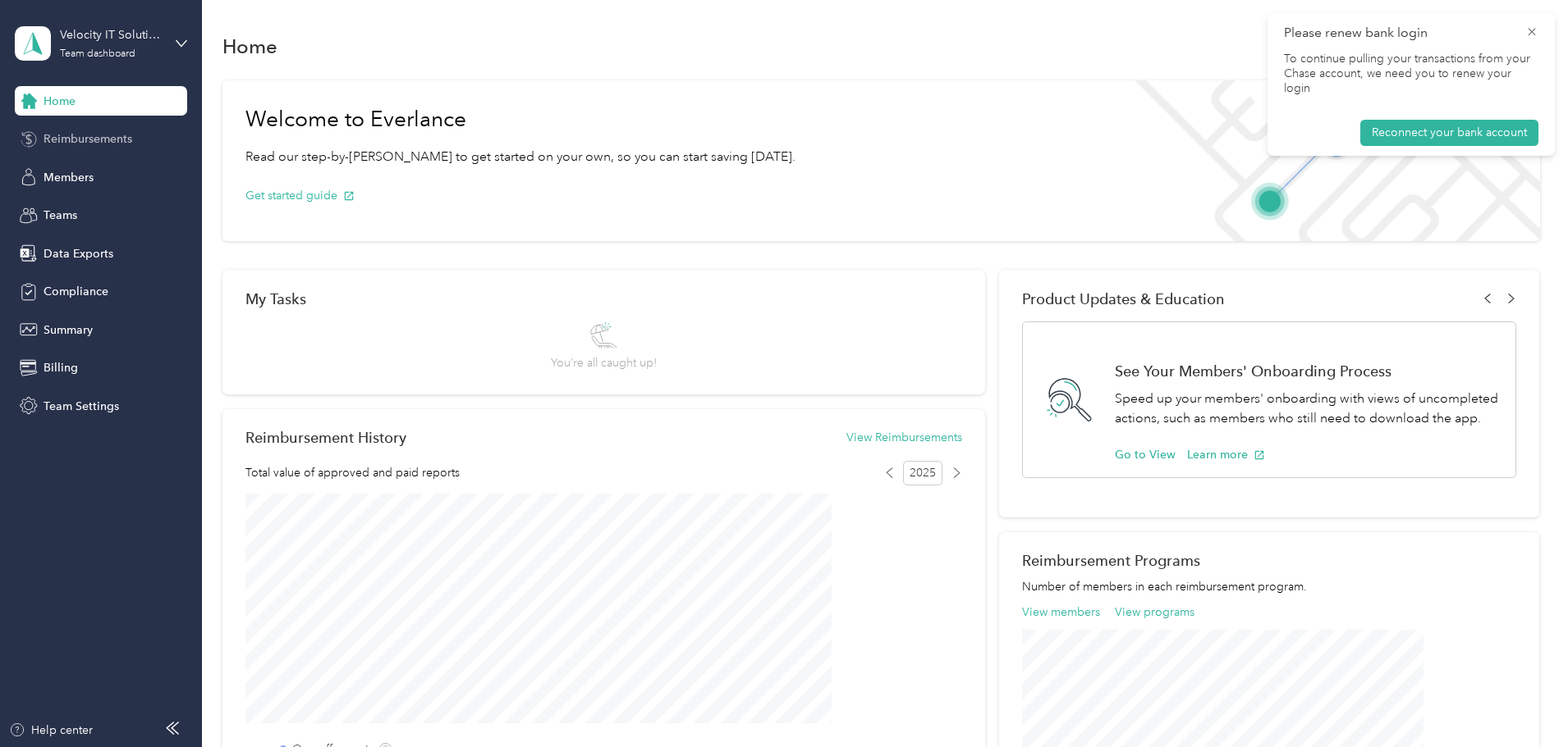
click at [124, 142] on span "Reimbursements" at bounding box center [88, 139] width 89 height 17
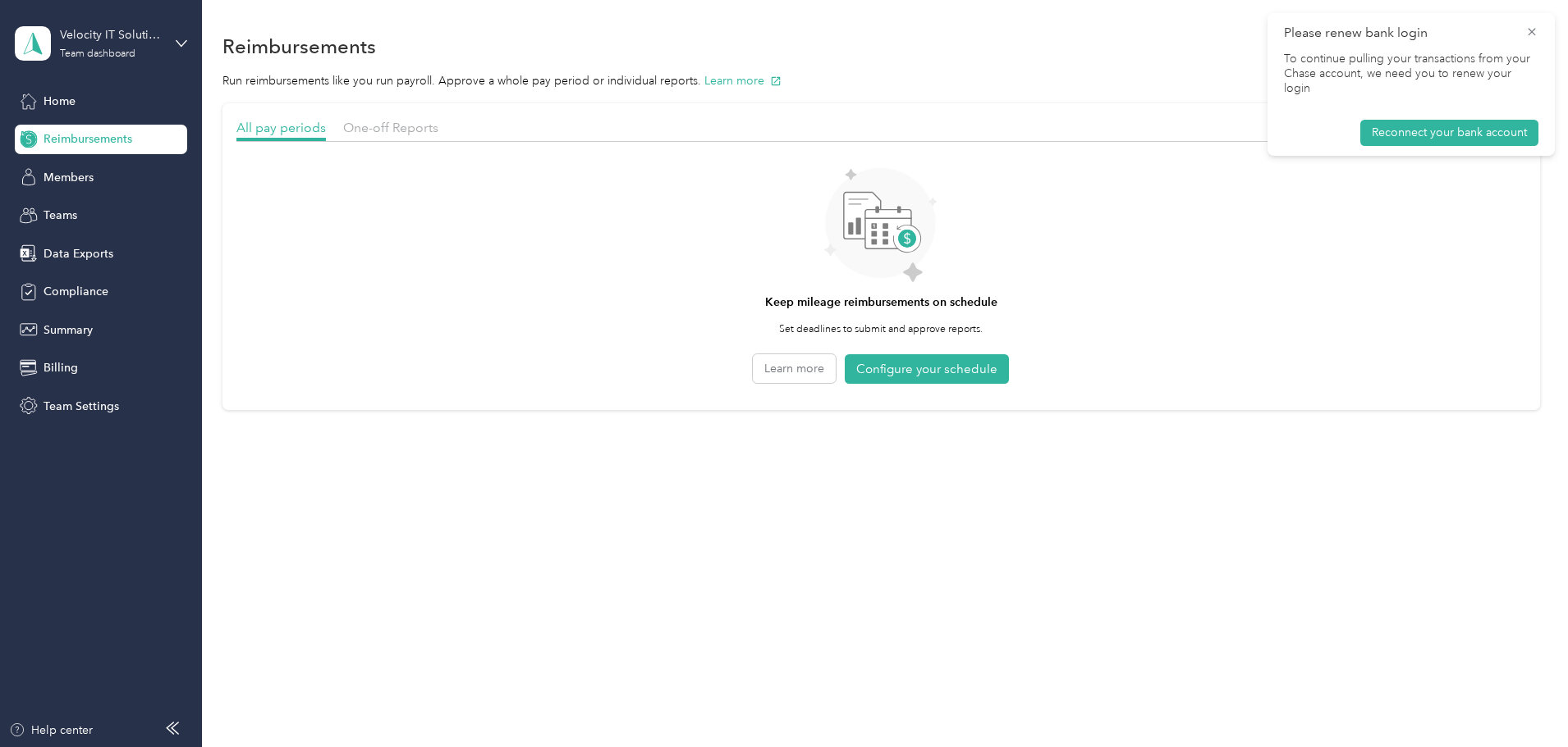
click at [1532, 28] on icon at bounding box center [1531, 32] width 13 height 15
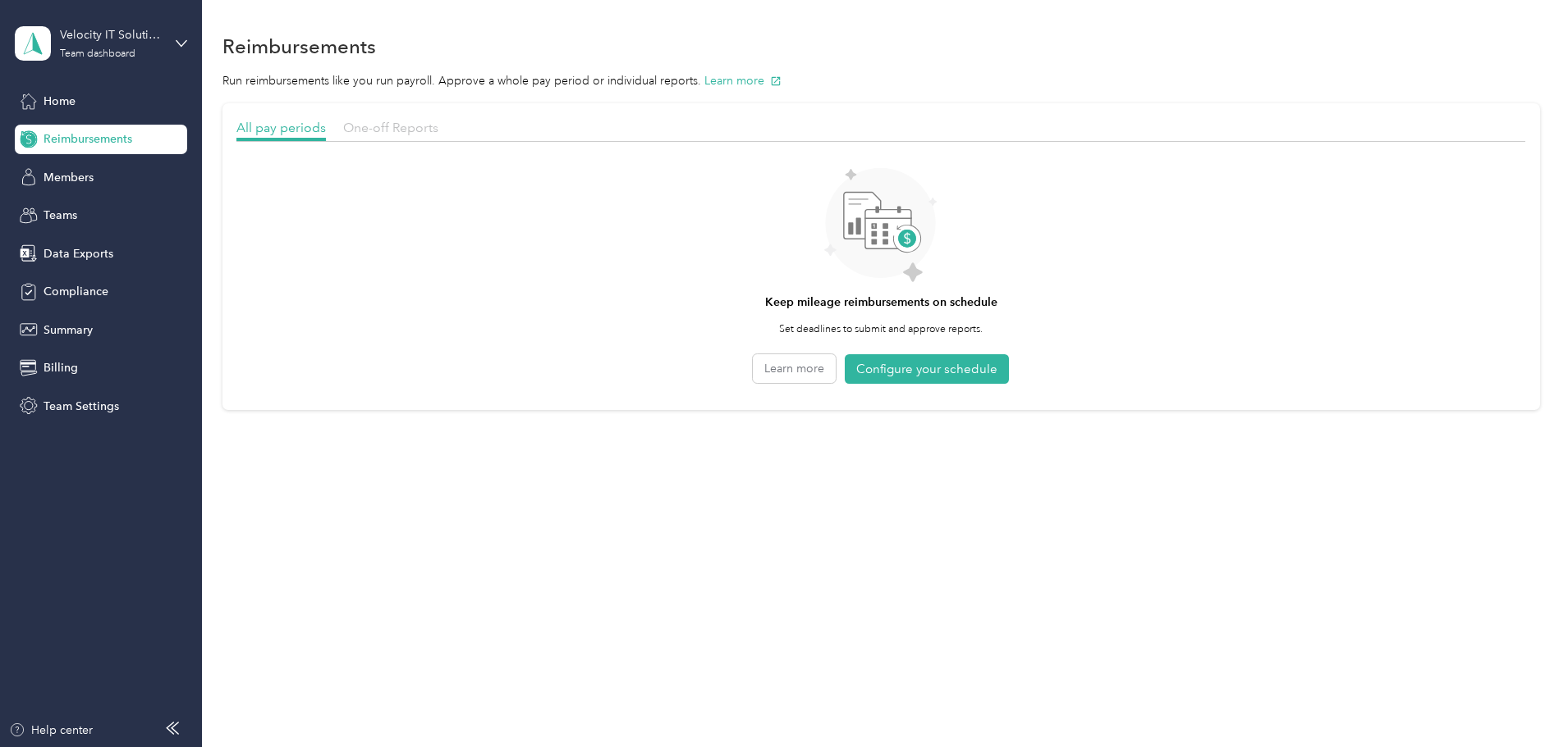
click at [439, 128] on span "One-off Reports" at bounding box center [390, 127] width 95 height 16
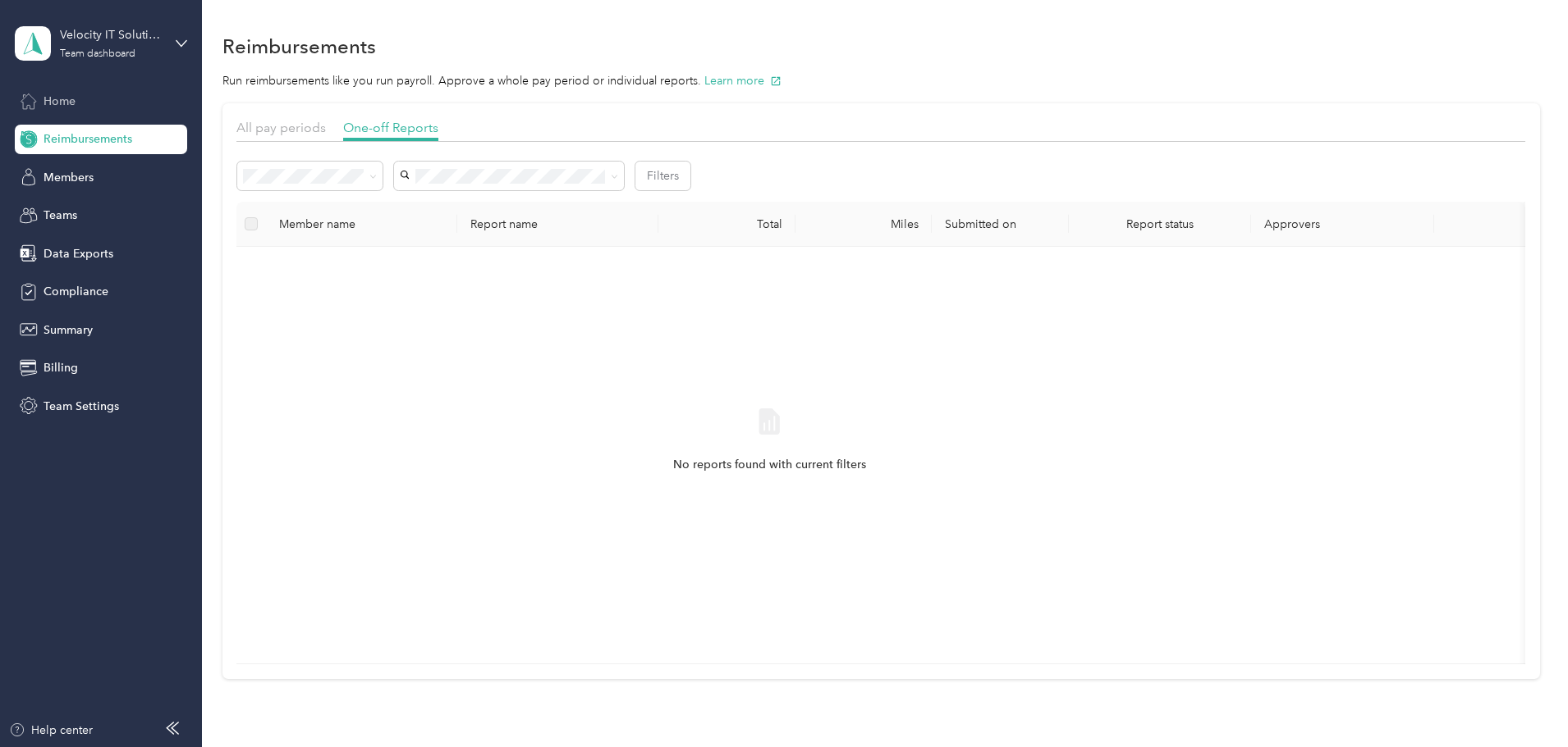
click at [90, 97] on div "Home" at bounding box center [101, 100] width 173 height 29
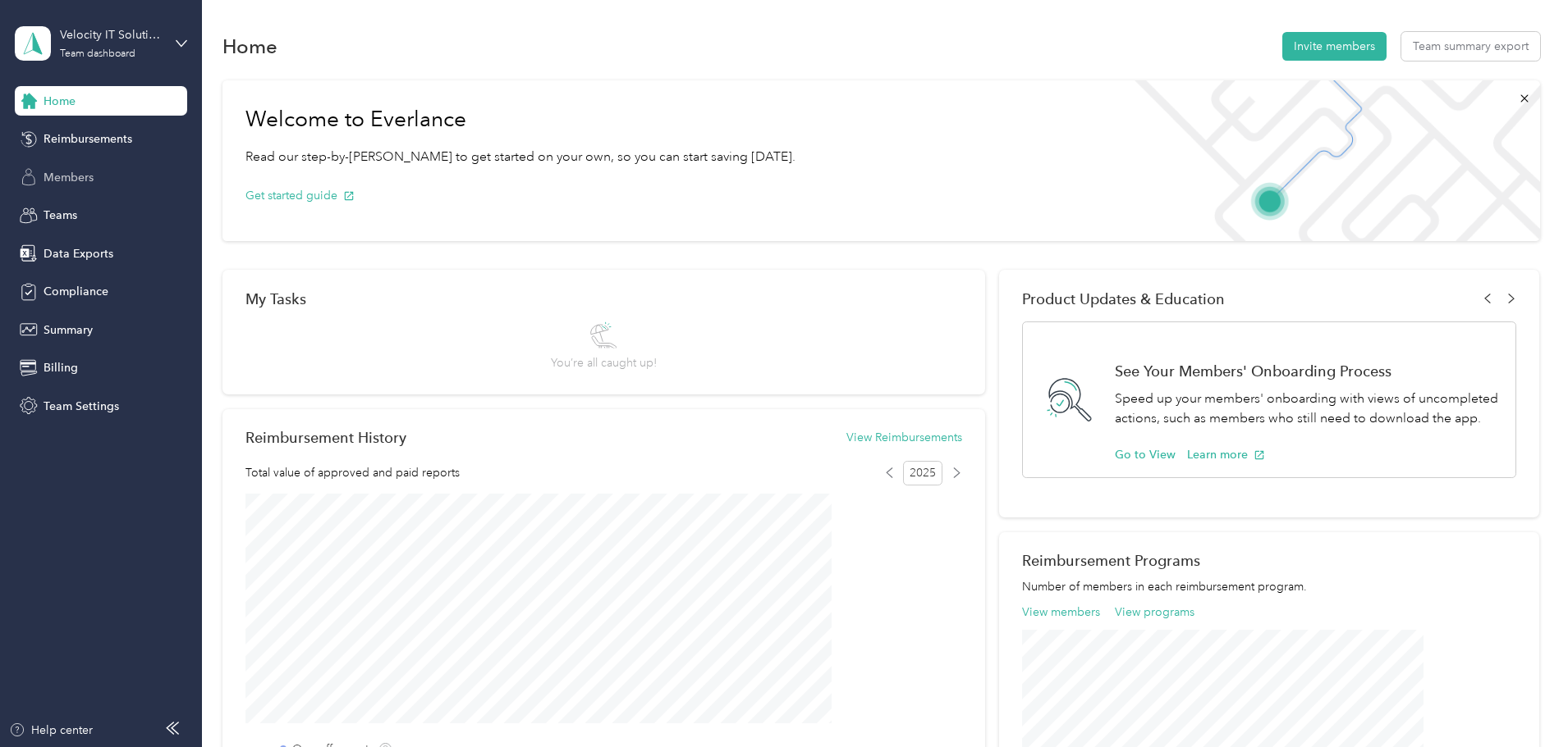
click at [105, 182] on div "Members" at bounding box center [101, 177] width 173 height 29
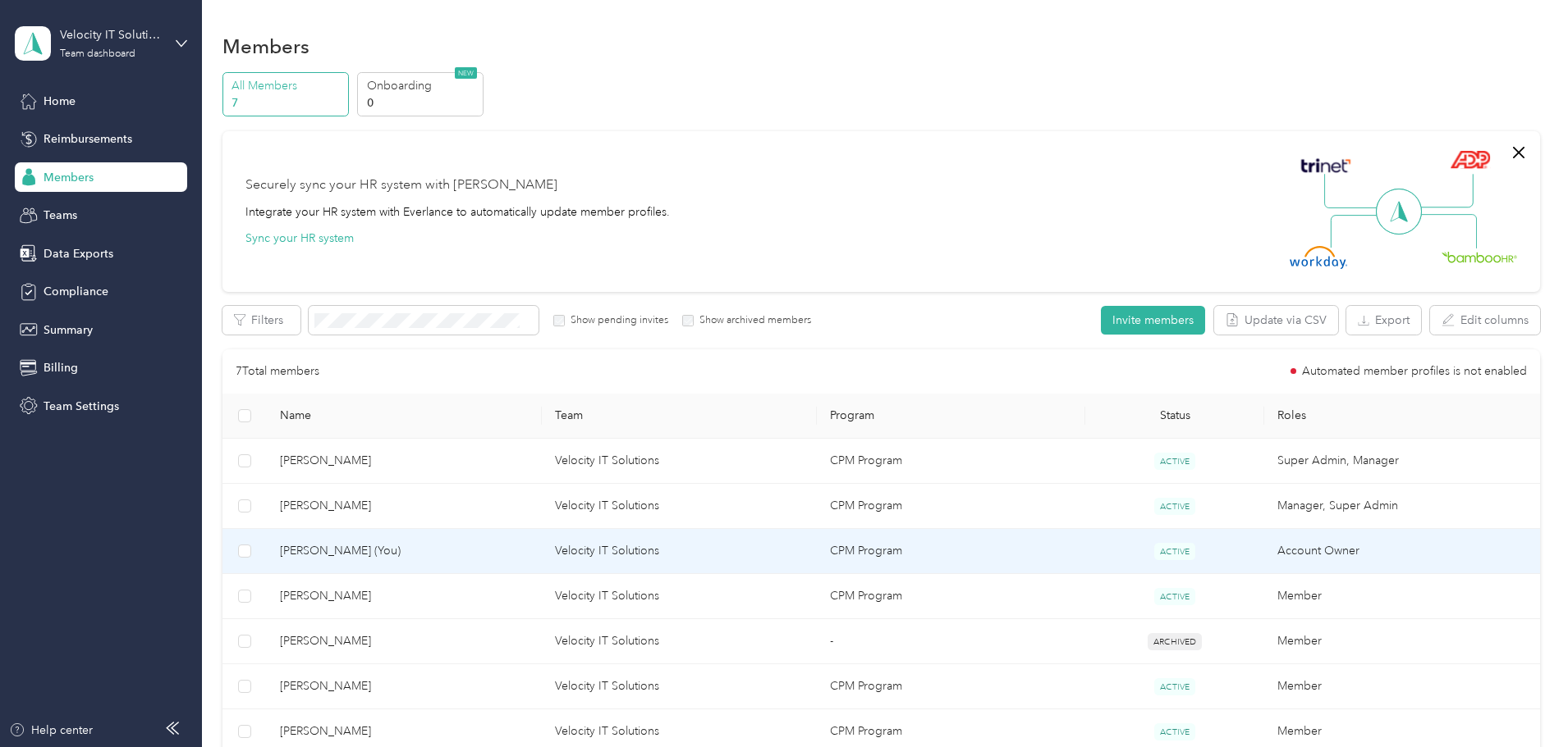
scroll to position [244, 0]
